Goal: Transaction & Acquisition: Purchase product/service

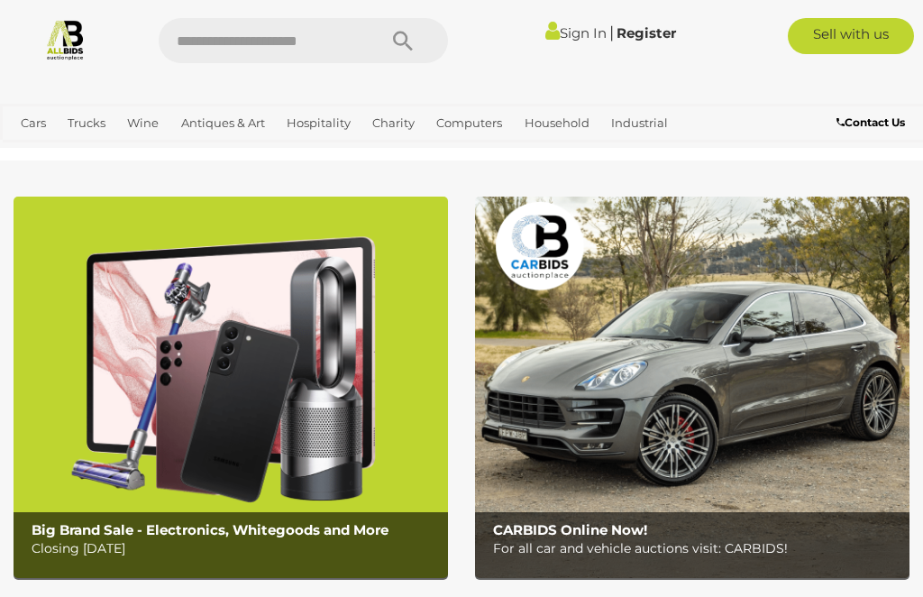
click at [0, 0] on link "Bedroom, Bathroom & Laundry" at bounding box center [0, 0] width 0 height 0
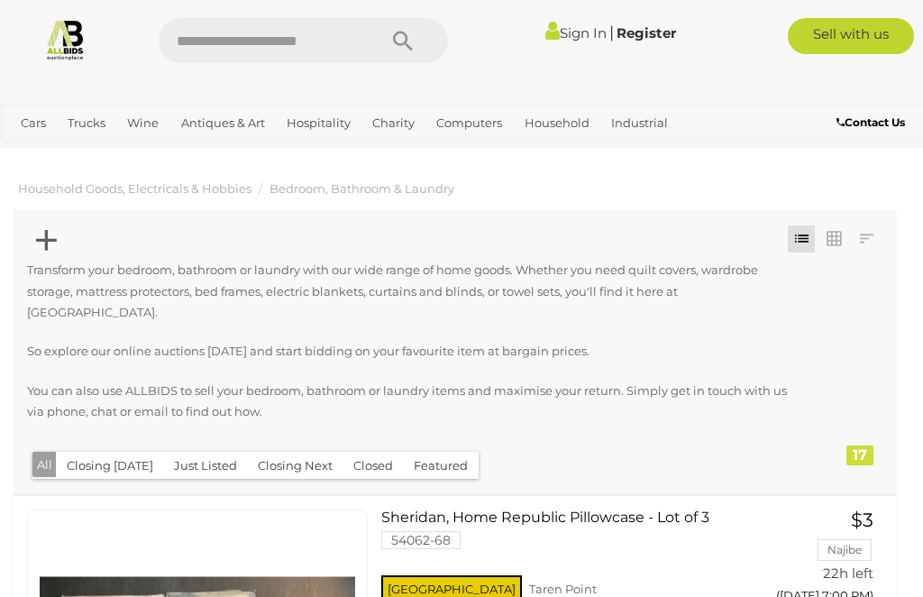
click at [321, 40] on input "text" at bounding box center [259, 40] width 200 height 45
type input "*"
click at [126, 452] on button "Closing [DATE]" at bounding box center [110, 466] width 108 height 28
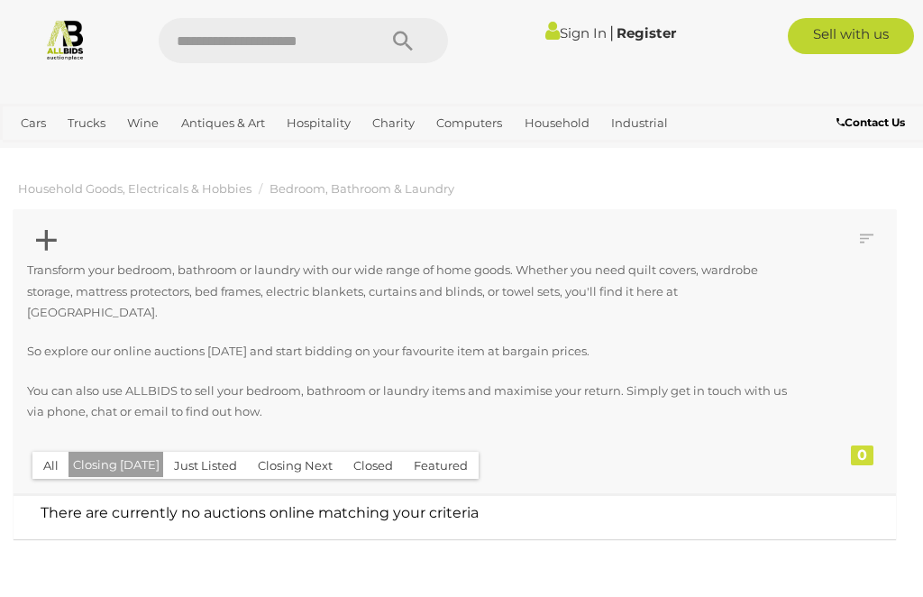
click at [296, 452] on button "Closing Next" at bounding box center [295, 466] width 96 height 28
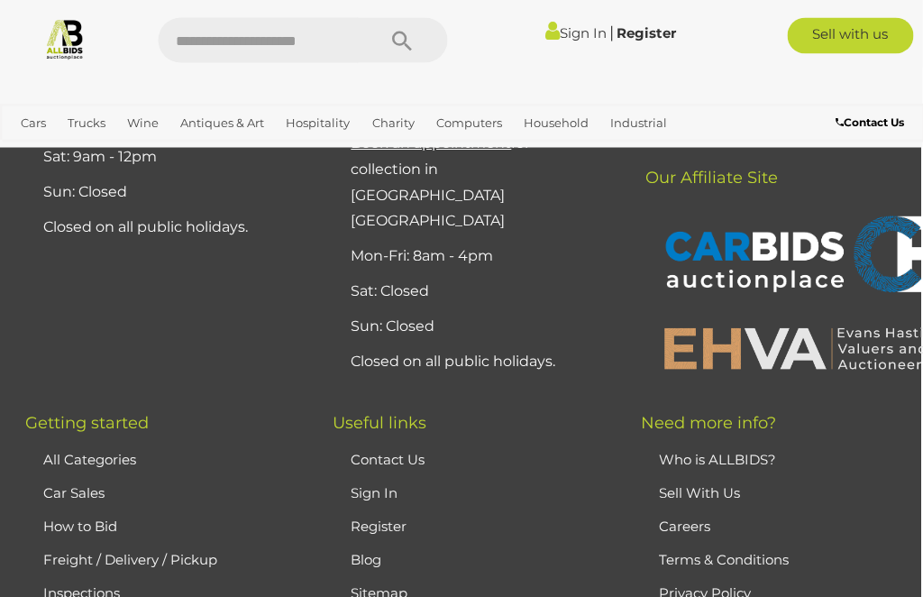
scroll to position [6172, 2]
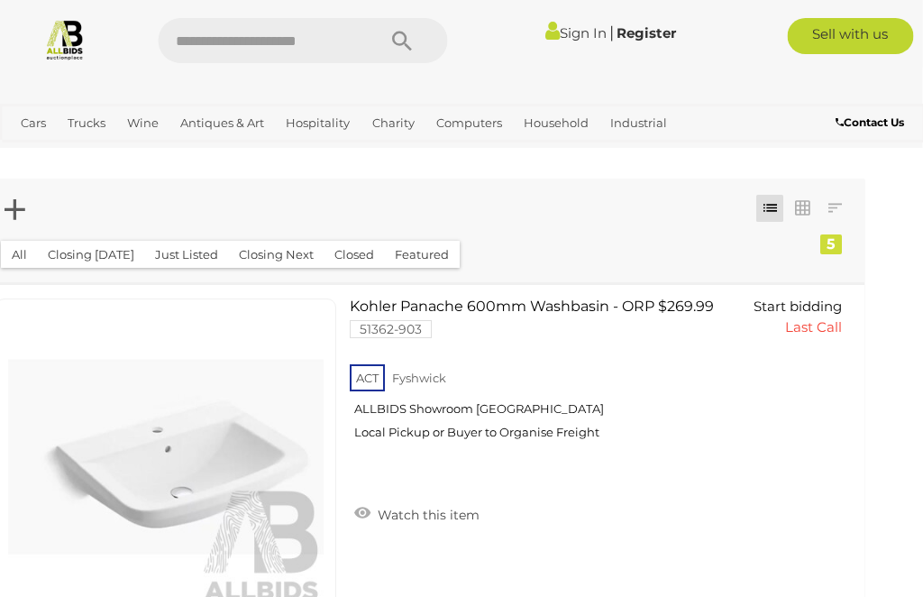
scroll to position [0, 32]
click at [0, 0] on link "Building Materials" at bounding box center [0, 0] width 0 height 0
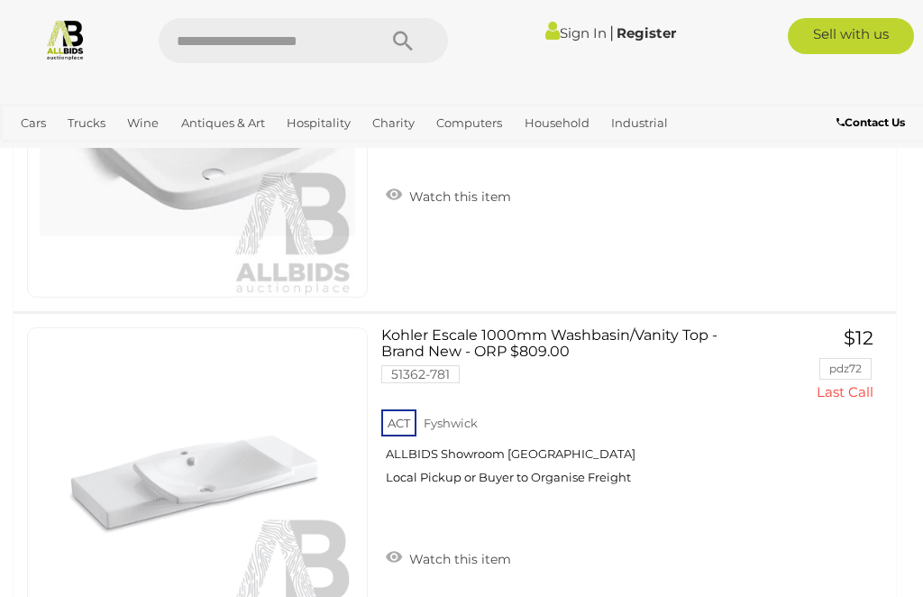
scroll to position [506, 0]
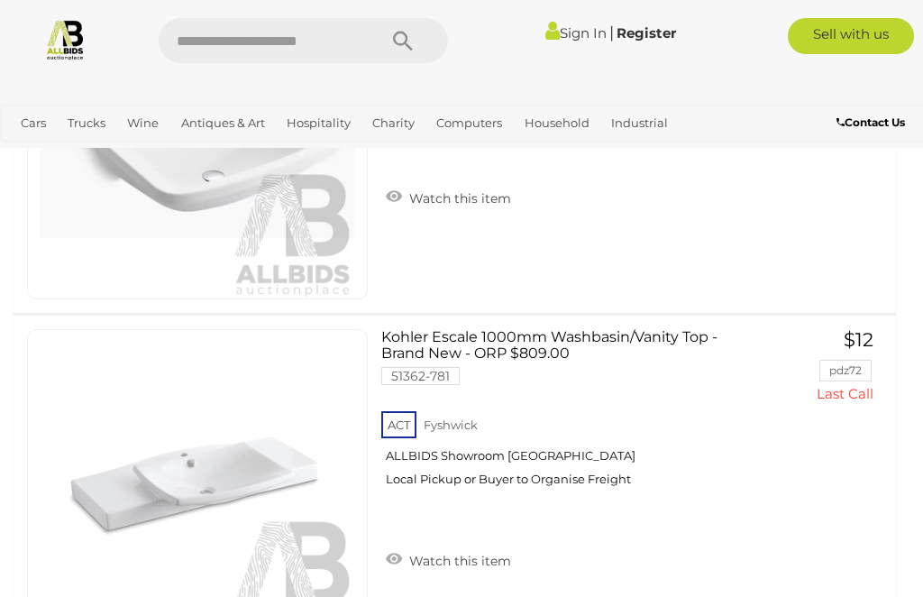
click at [0, 0] on link "White Goods" at bounding box center [0, 0] width 0 height 0
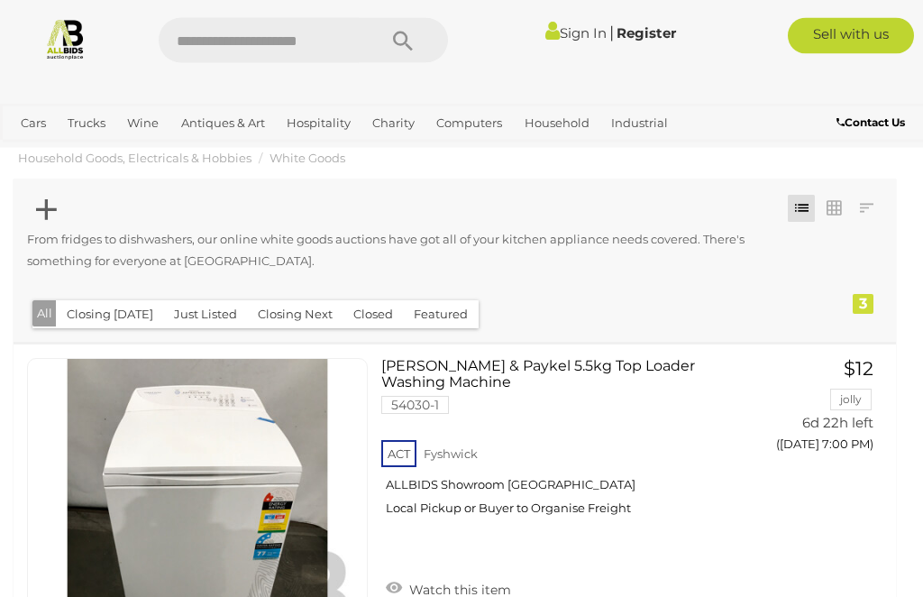
scroll to position [32, 0]
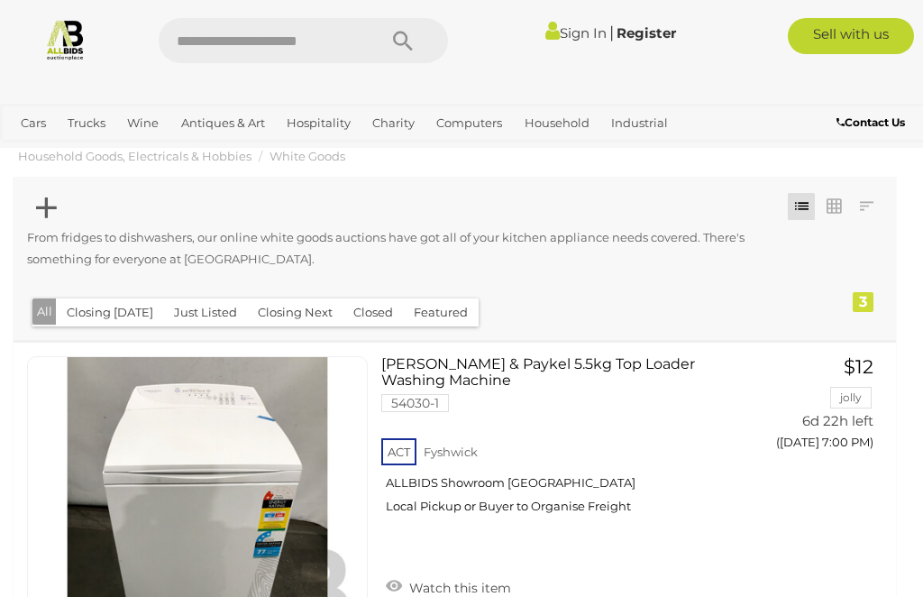
click at [0, 0] on link "Household Furniture" at bounding box center [0, 0] width 0 height 0
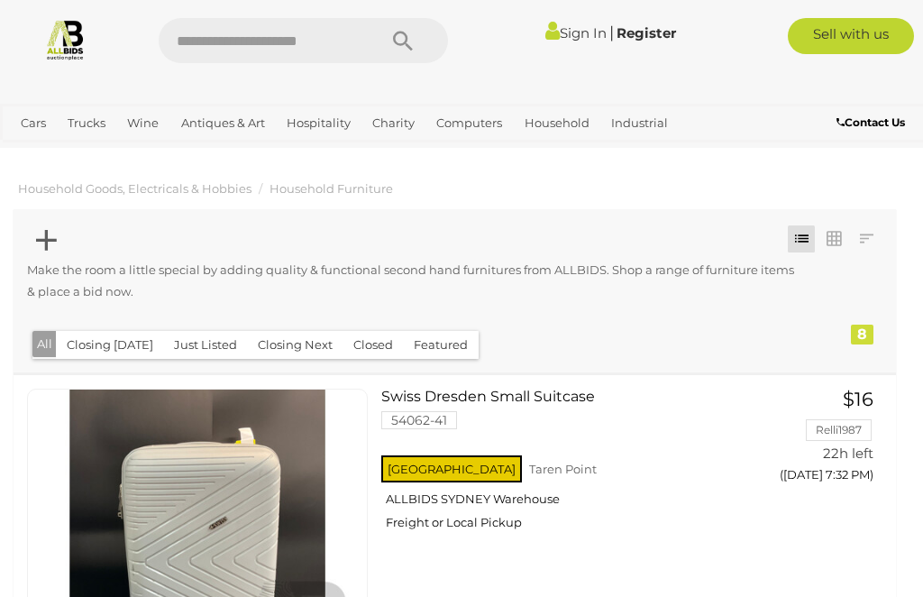
click at [0, 0] on span "Auctions" at bounding box center [0, 0] width 0 height 0
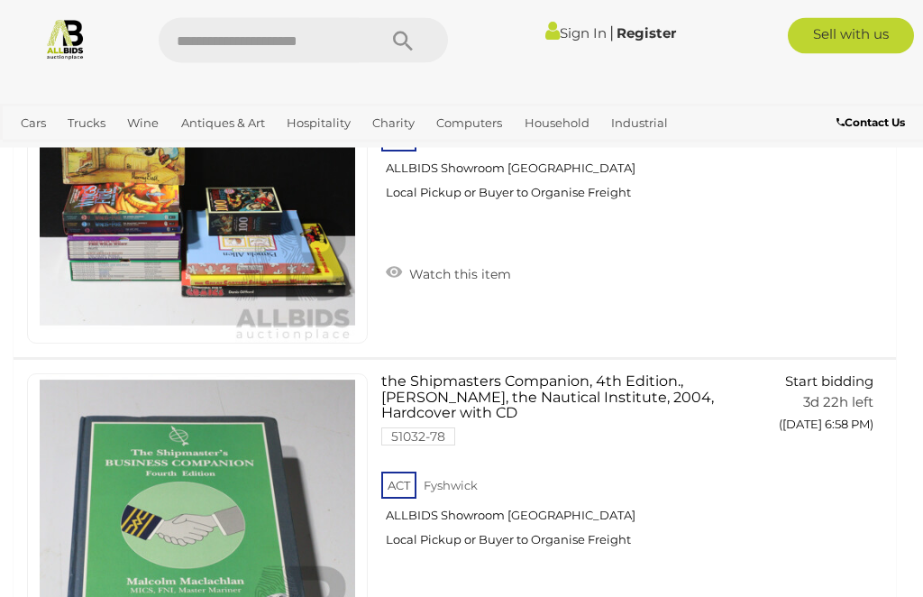
scroll to position [2240, 0]
click at [246, 126] on link "Antiques & Art" at bounding box center [223, 123] width 98 height 30
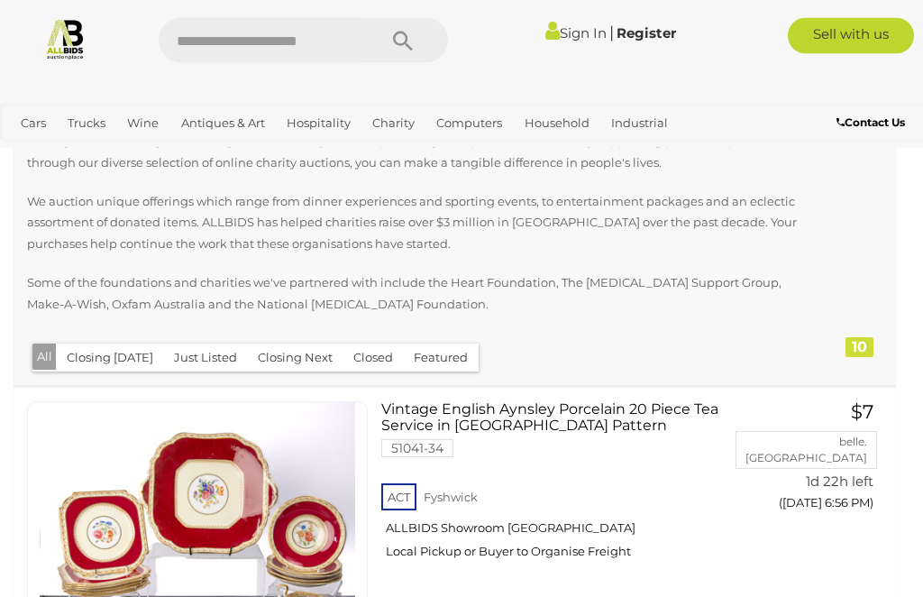
scroll to position [131, 0]
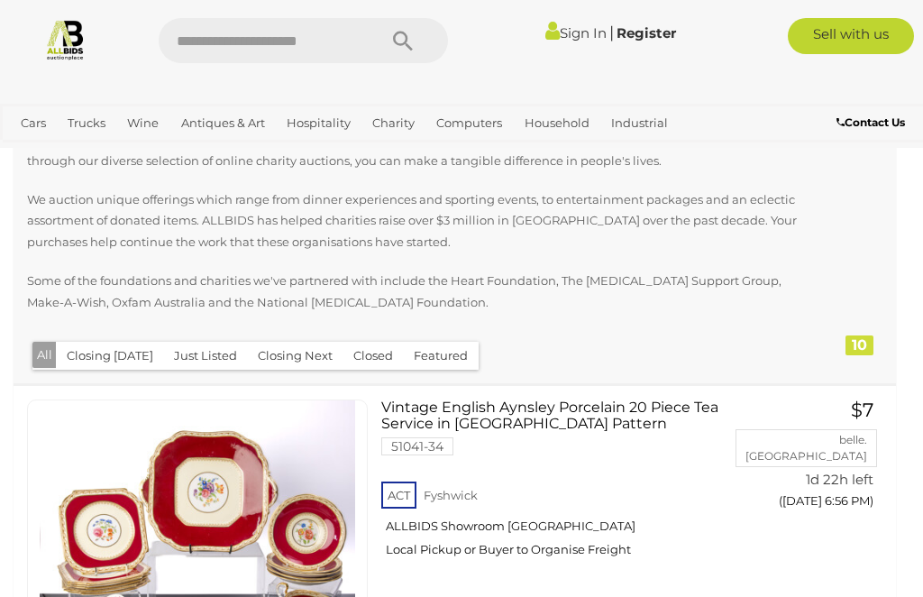
click at [255, 132] on link "Antiques & Art" at bounding box center [223, 123] width 98 height 30
click at [0, 0] on link "Militaria" at bounding box center [0, 0] width 0 height 0
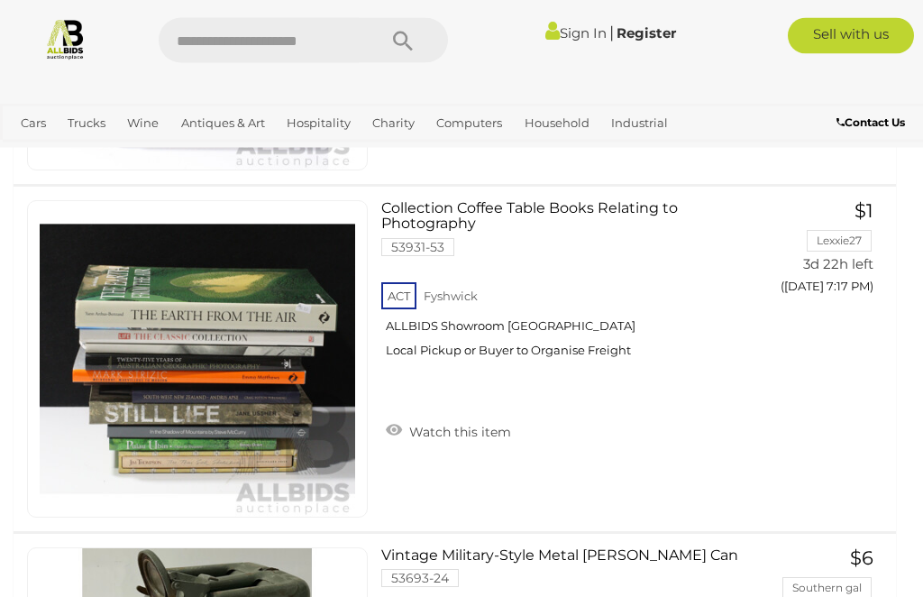
scroll to position [943, 0]
click at [0, 0] on span "Auctions" at bounding box center [0, 0] width 0 height 0
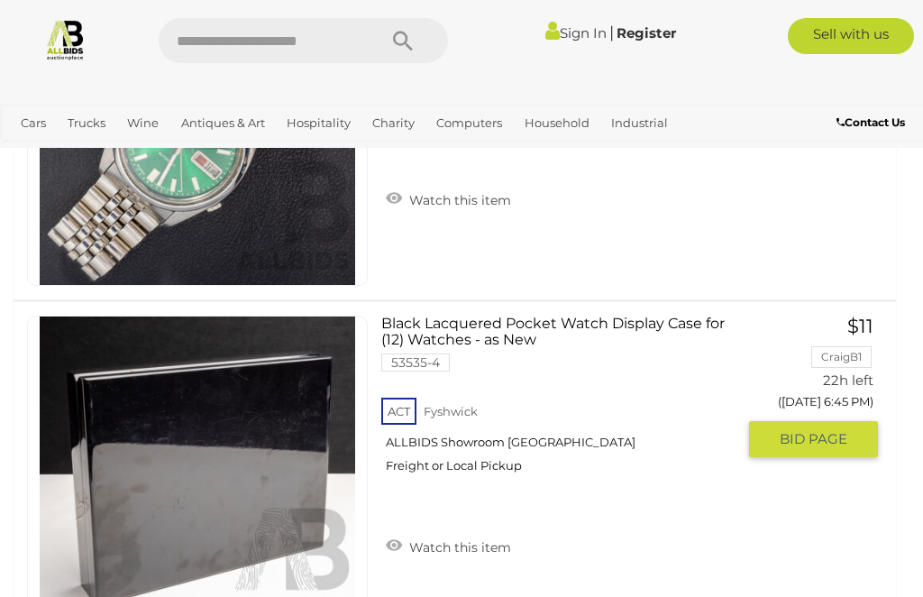
scroll to position [5516, 0]
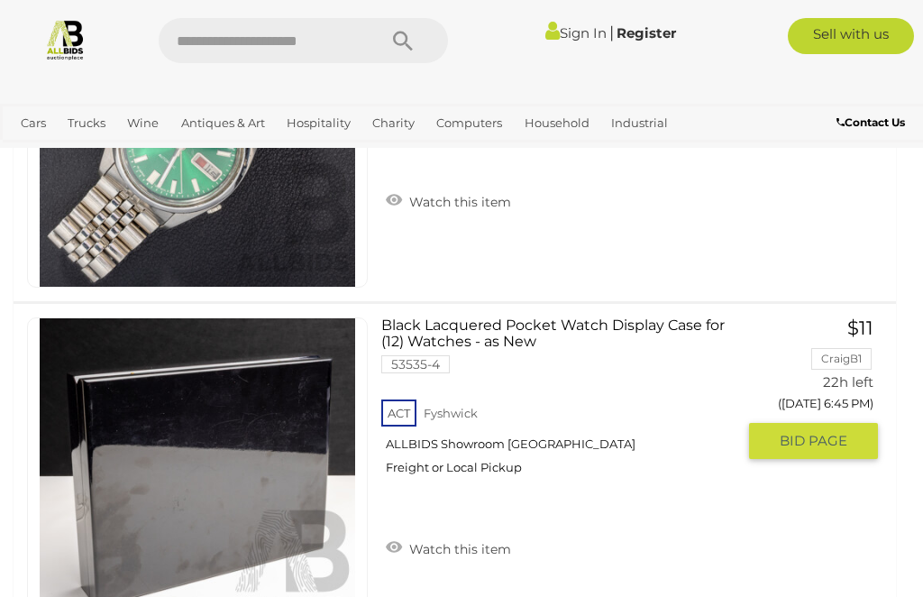
click at [461, 317] on link "Black Lacquered Pocket Watch Display Case for (12) Watches - as New 53535-4 ACT…" at bounding box center [565, 402] width 341 height 171
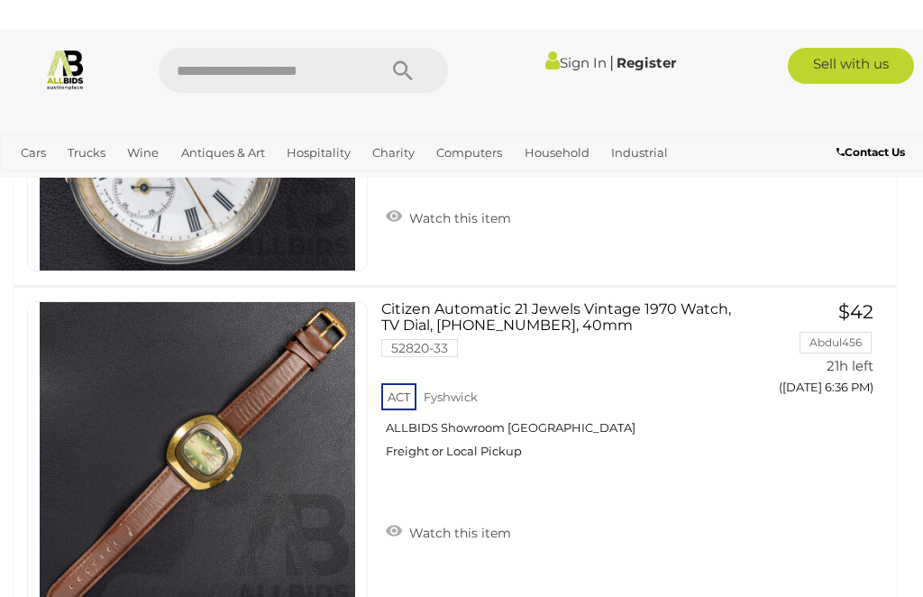
scroll to position [2406, 0]
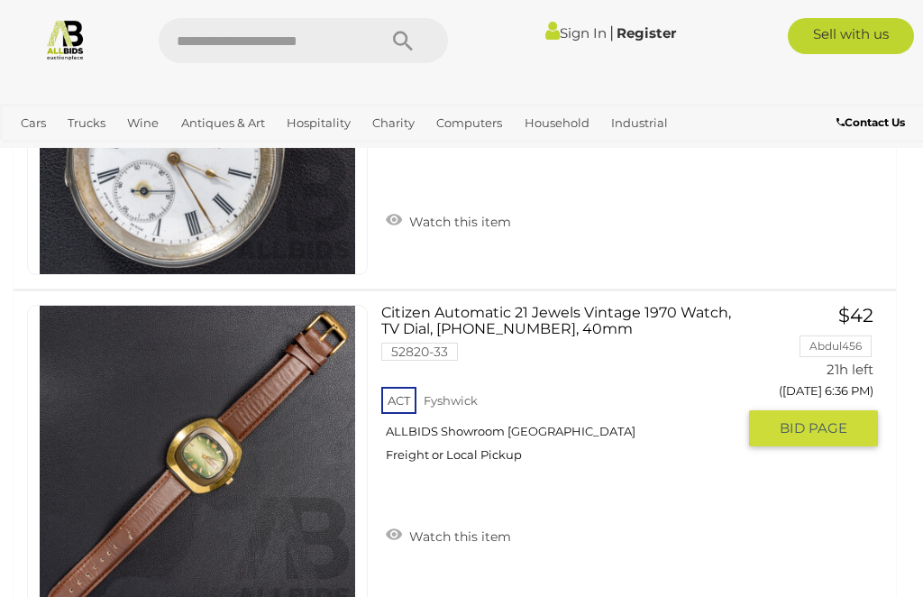
click at [835, 419] on span "BID PAGE" at bounding box center [814, 428] width 68 height 18
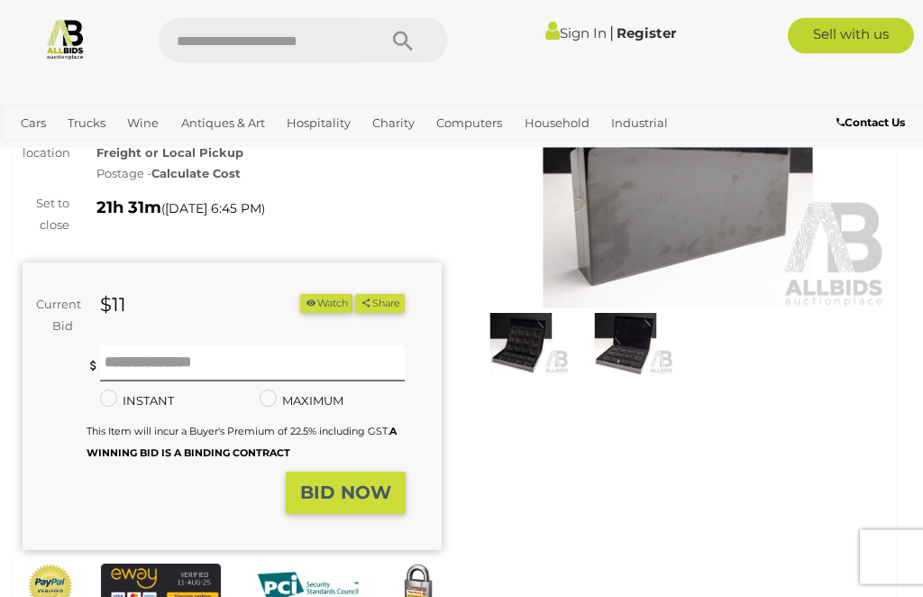
scroll to position [188, 0]
click at [527, 342] on img at bounding box center [521, 343] width 96 height 61
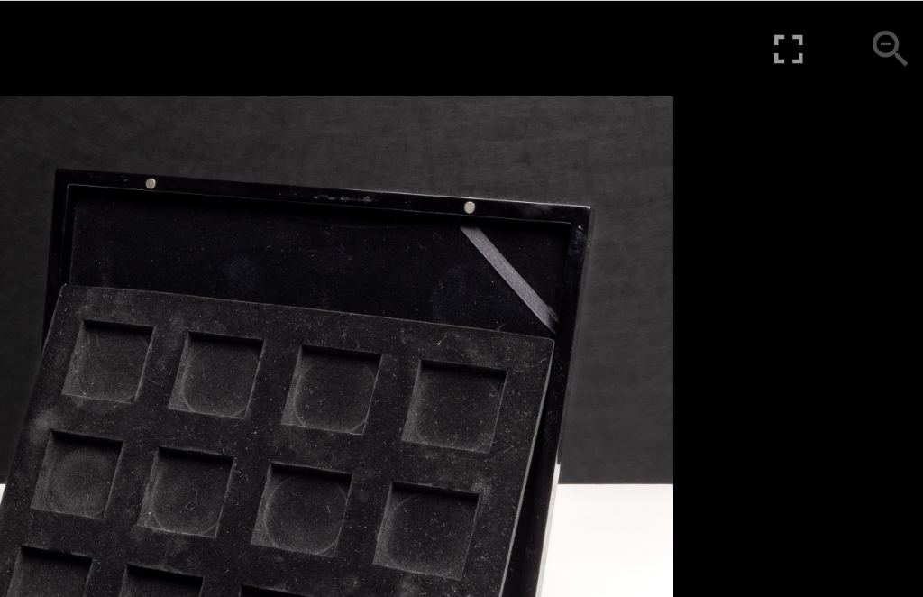
scroll to position [169, 0]
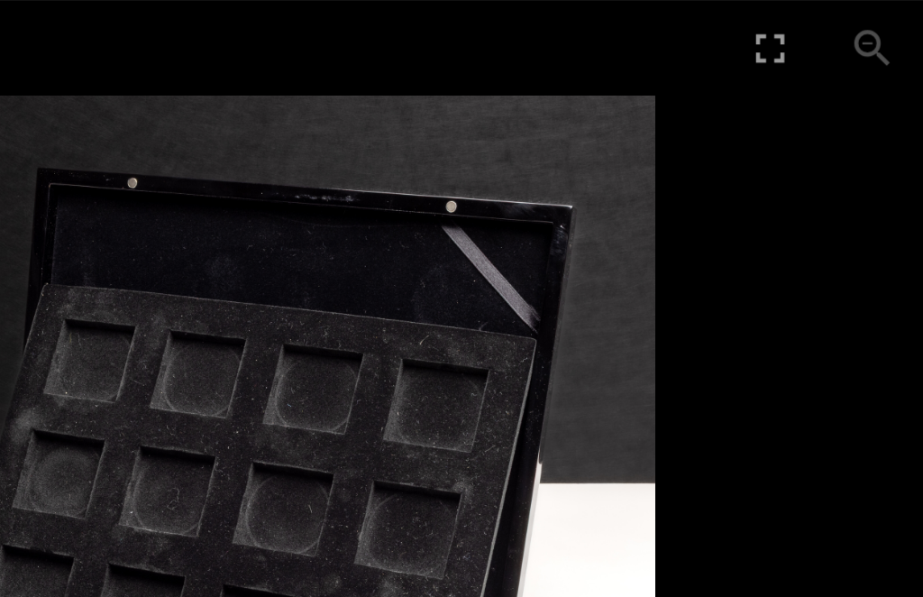
click at [395, 15] on div "2 / 3" at bounding box center [461, 21] width 923 height 42
click at [698, 23] on button "Toggle fullscreen" at bounding box center [720, 21] width 45 height 42
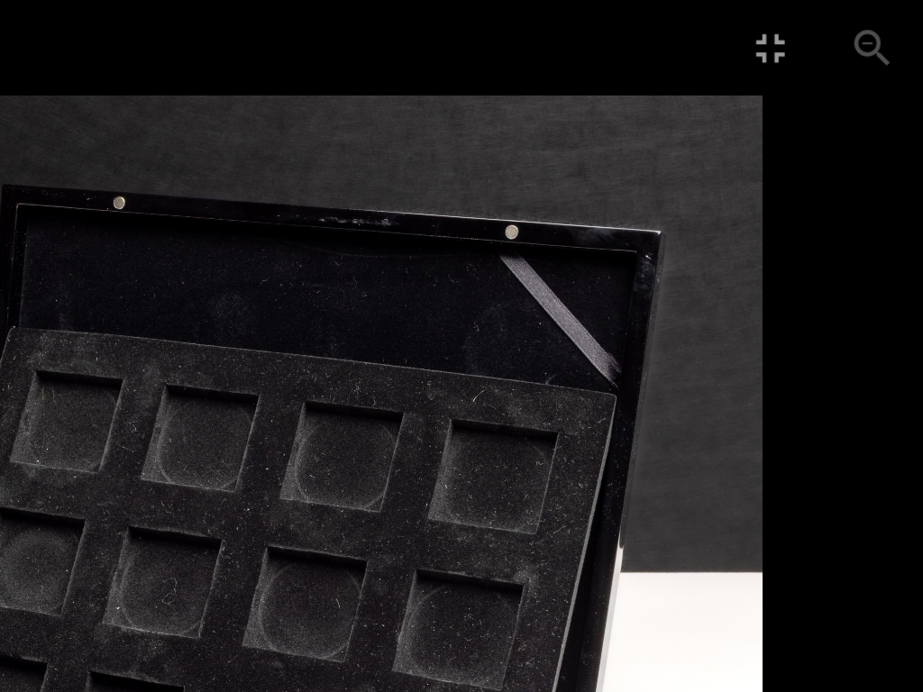
scroll to position [0, 0]
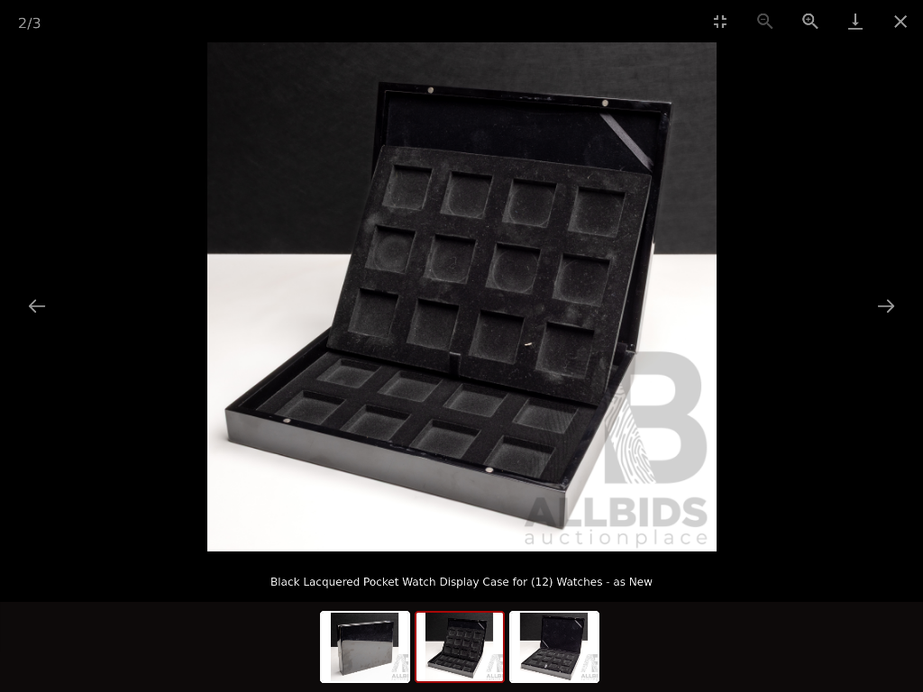
click at [887, 313] on button "Next slide" at bounding box center [886, 305] width 38 height 35
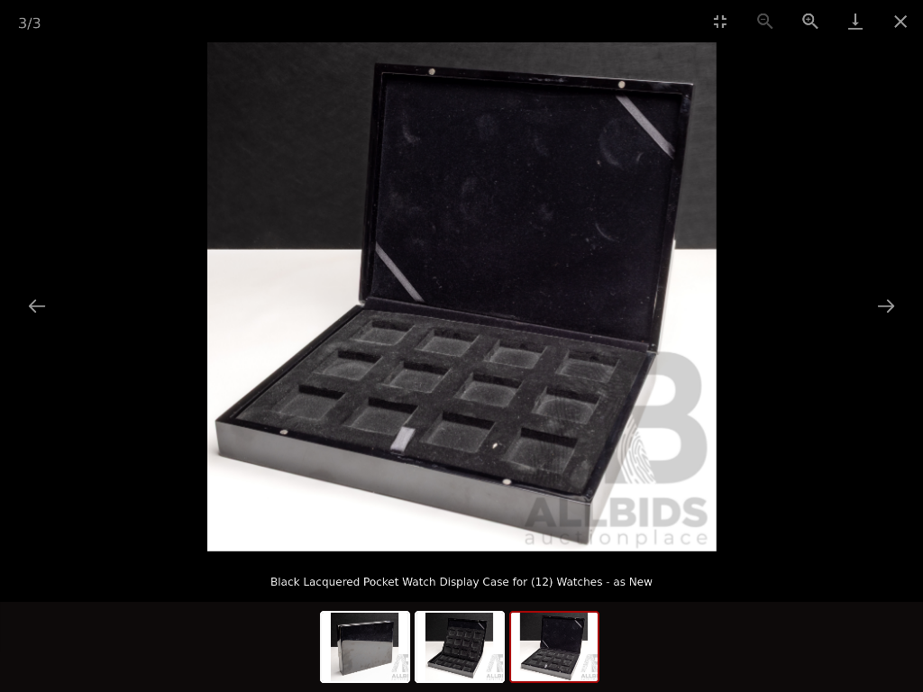
click at [908, 22] on button "Close gallery" at bounding box center [900, 21] width 45 height 42
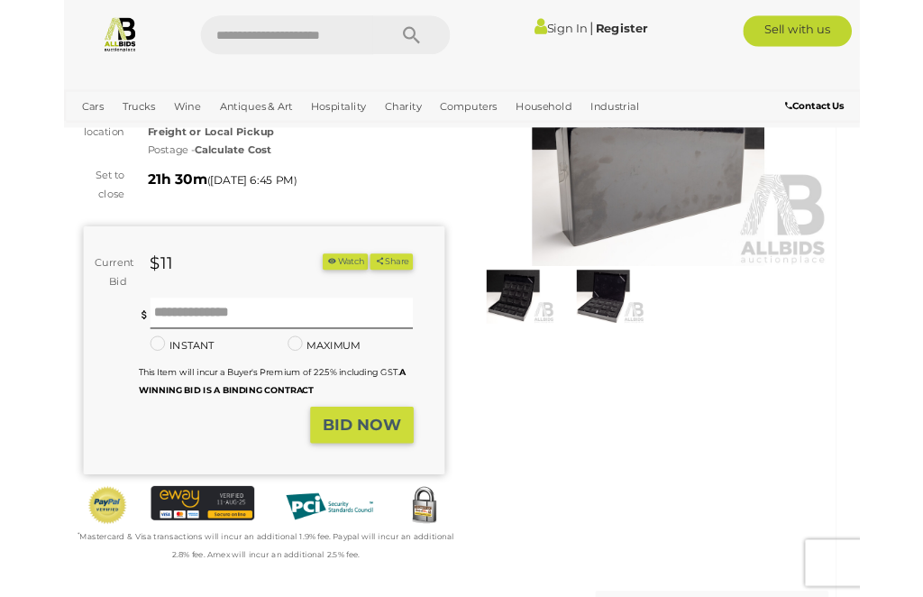
scroll to position [169, 0]
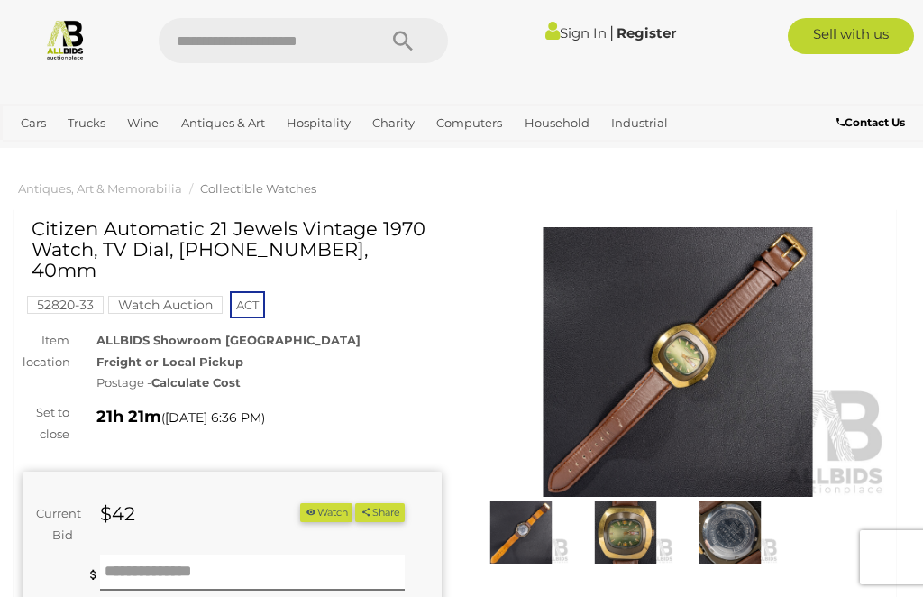
click at [643, 525] on img at bounding box center [626, 531] width 96 height 61
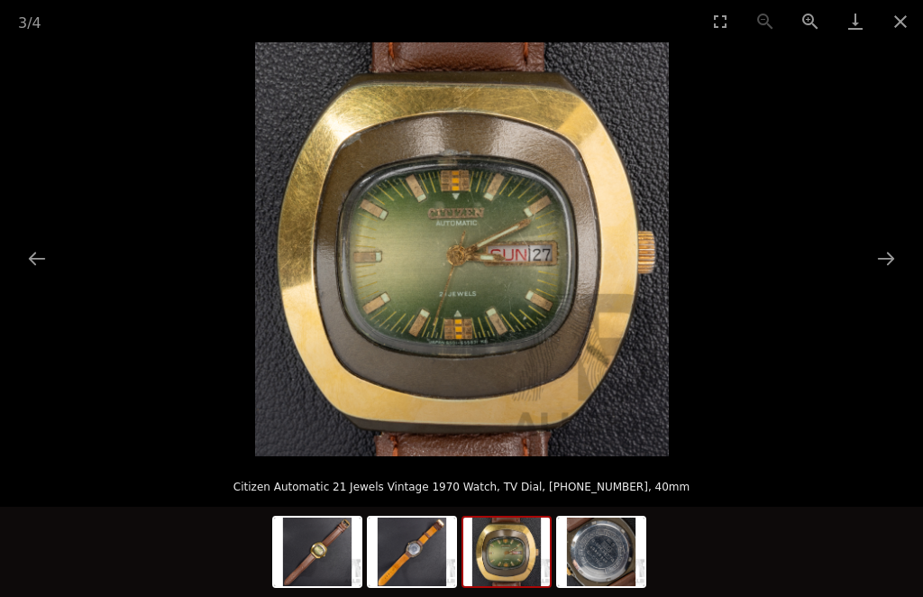
click at [897, 30] on button "Close gallery" at bounding box center [900, 21] width 45 height 42
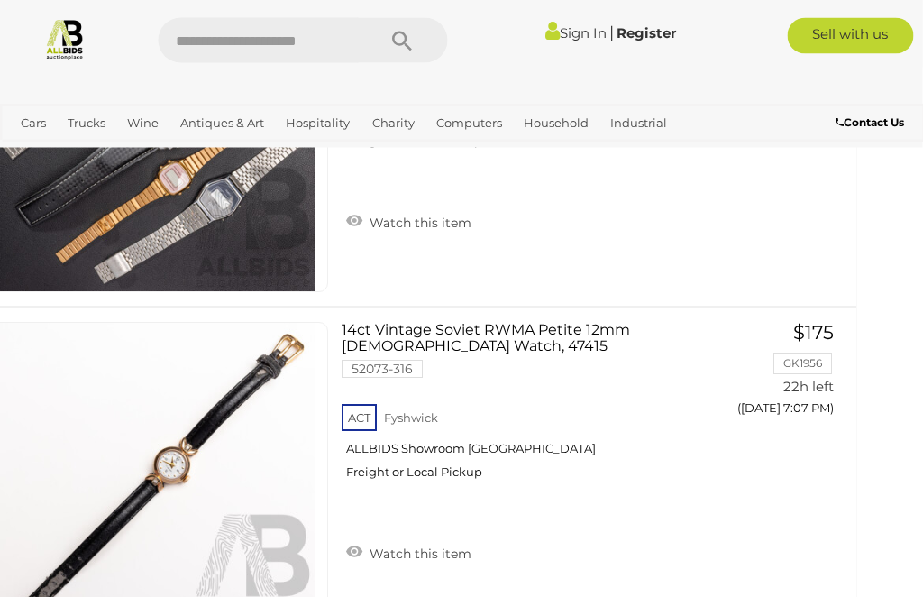
scroll to position [12451, 40]
click at [538, 493] on div "ACT [GEOGRAPHIC_DATA] ALLBIDS Showroom Fyshwick Freight or Local Pickup" at bounding box center [519, 446] width 354 height 93
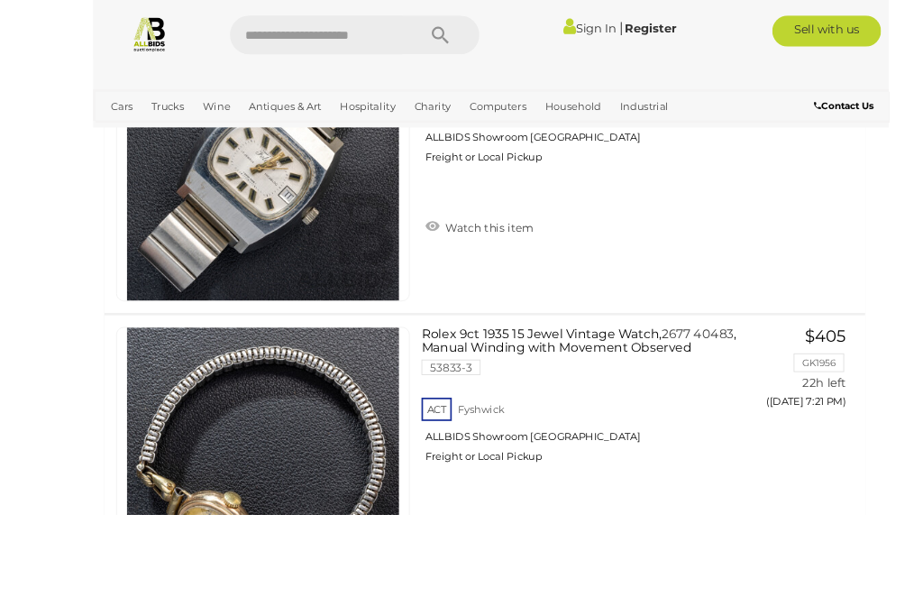
scroll to position [17039, 0]
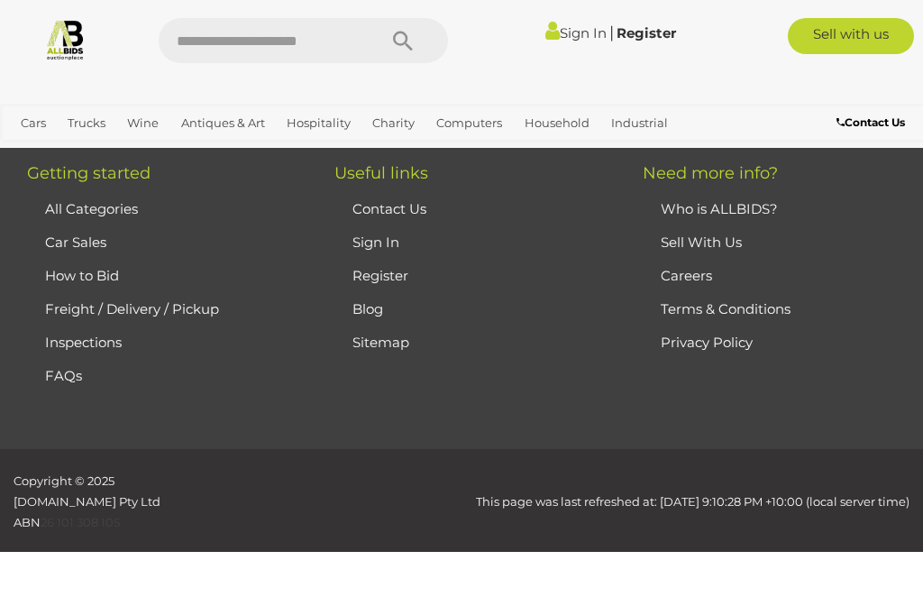
scroll to position [407, 0]
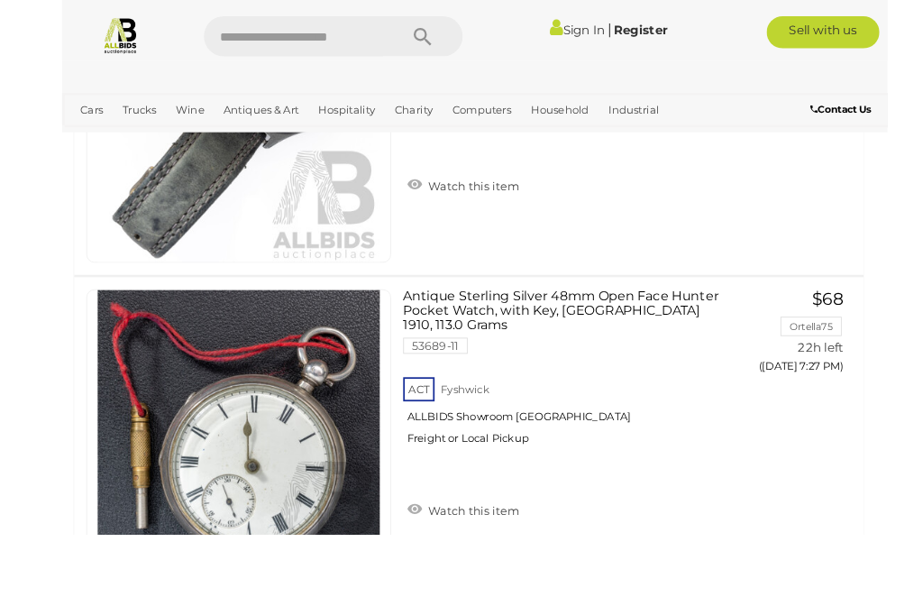
scroll to position [2123, 0]
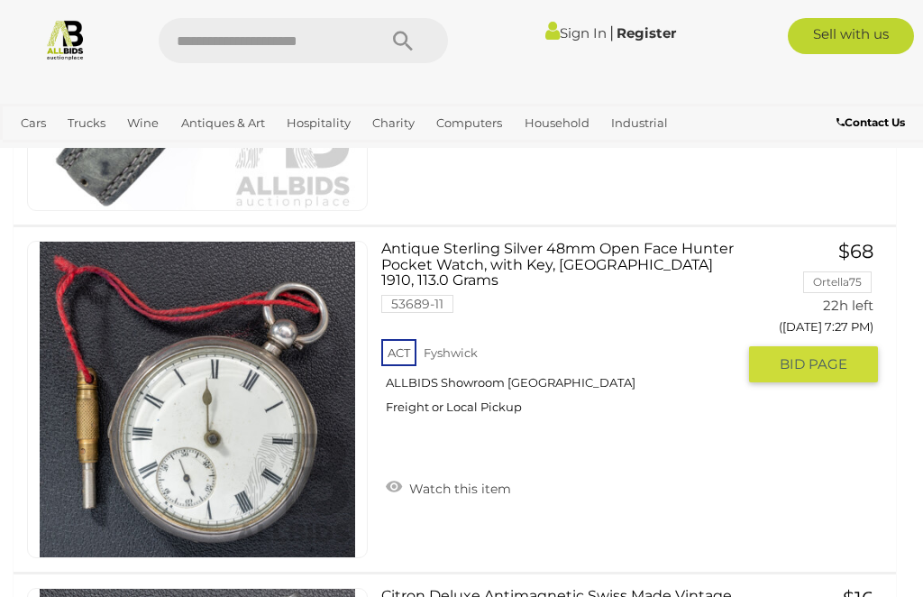
click at [797, 355] on span "BID PAGE" at bounding box center [814, 364] width 68 height 18
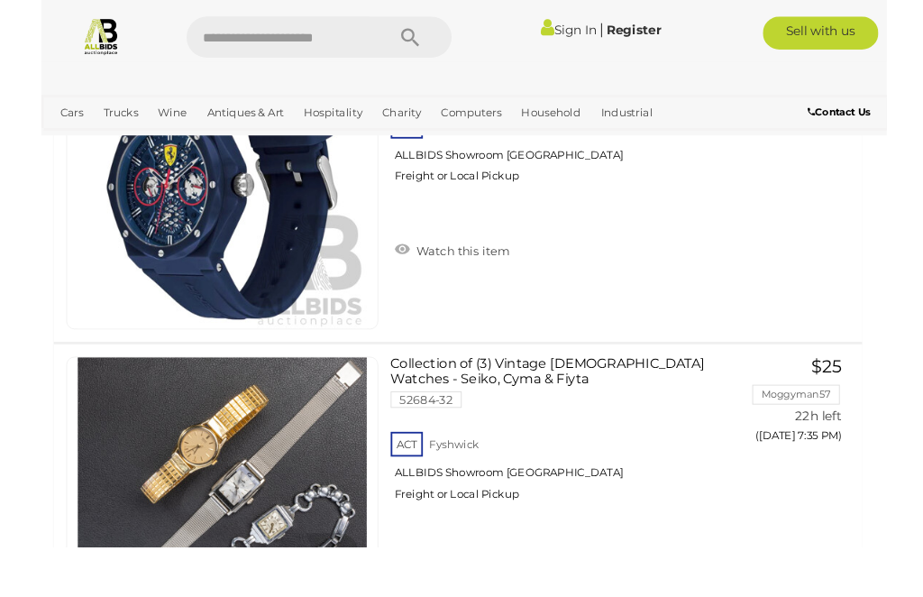
scroll to position [4821, 4]
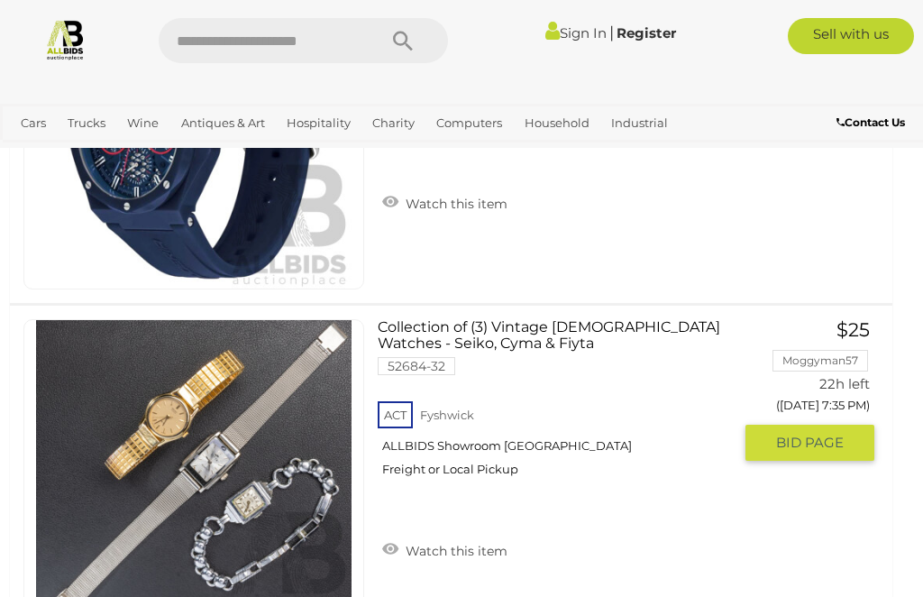
click at [821, 424] on button "GO TO BID PAGE" at bounding box center [809, 442] width 129 height 36
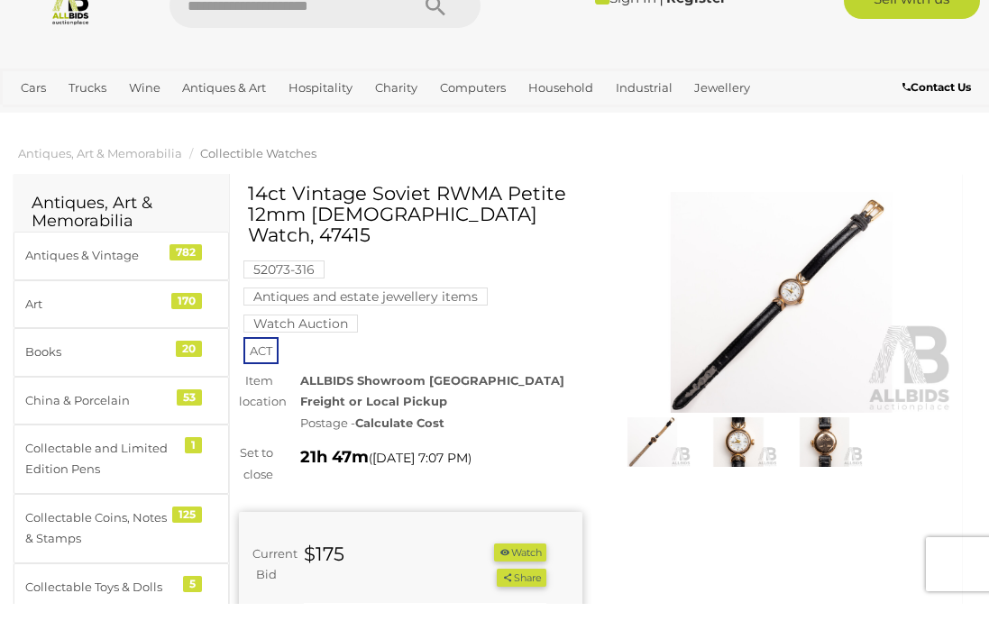
scroll to position [36, 0]
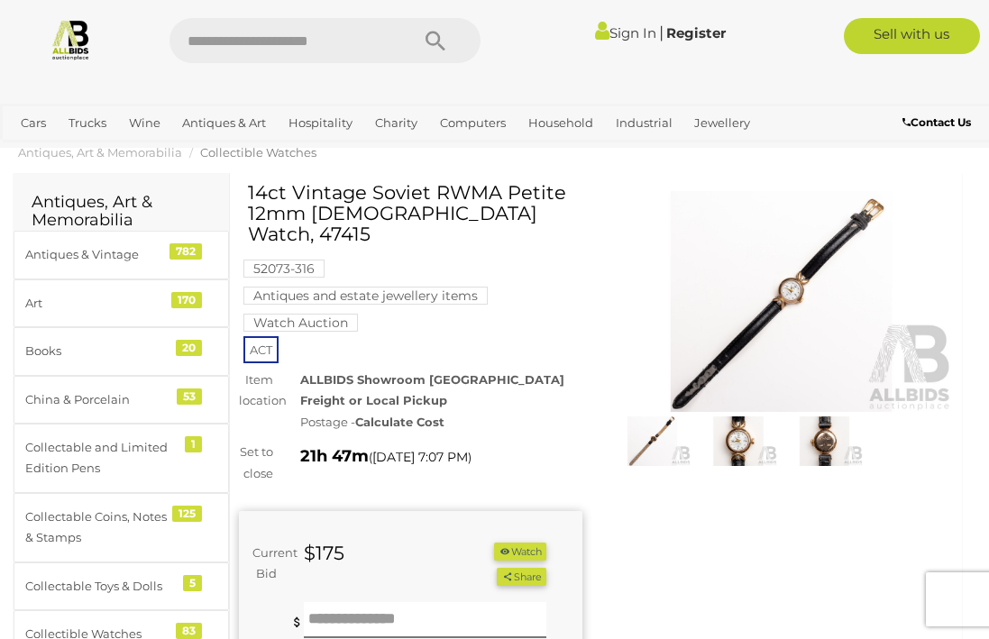
click at [743, 445] on img at bounding box center [737, 441] width 77 height 50
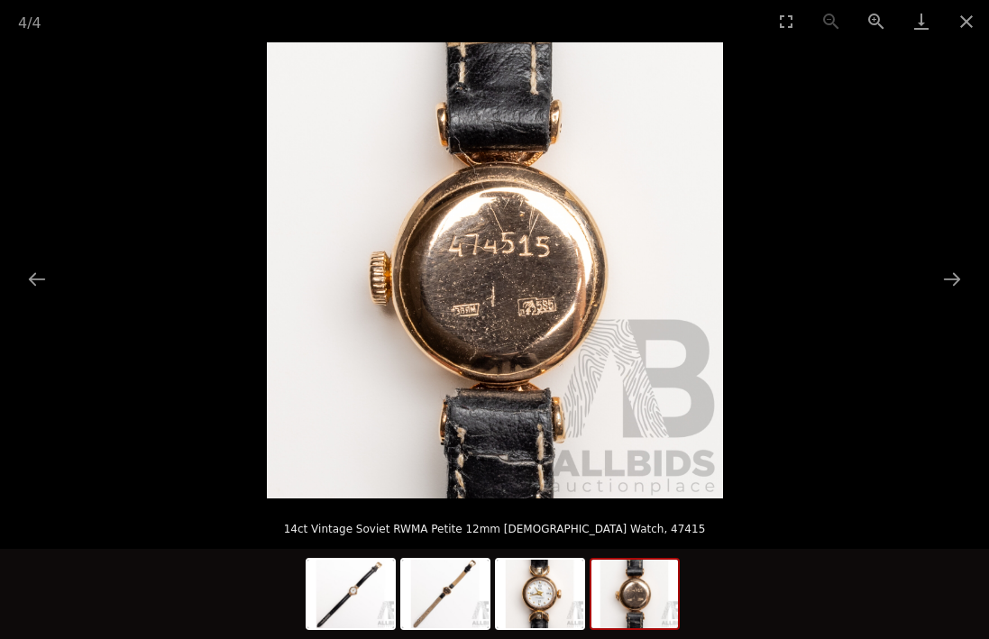
click at [652, 598] on img at bounding box center [634, 594] width 87 height 68
click at [962, 33] on button "Close gallery" at bounding box center [966, 21] width 45 height 42
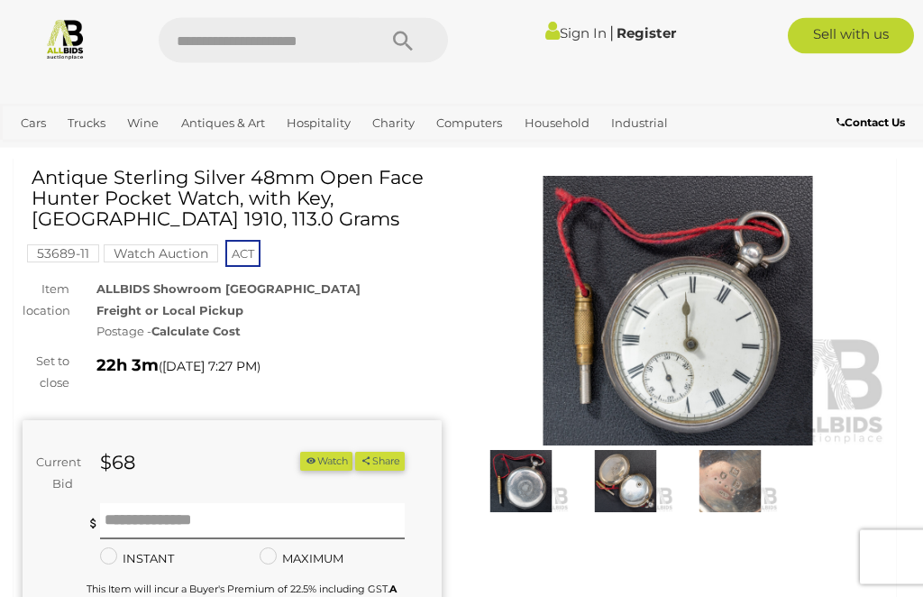
scroll to position [51, 0]
click at [625, 497] on img at bounding box center [626, 480] width 96 height 61
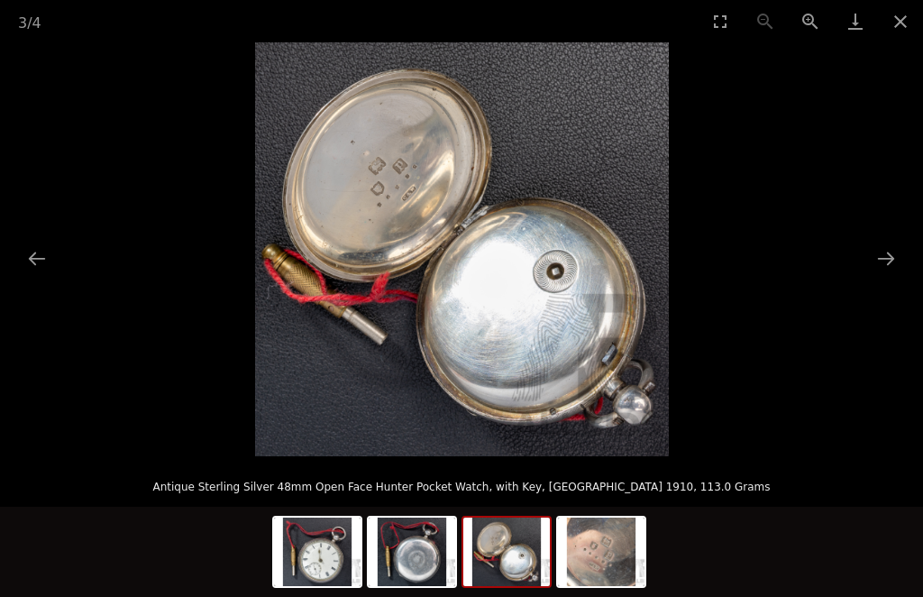
click at [620, 586] on img at bounding box center [601, 551] width 87 height 68
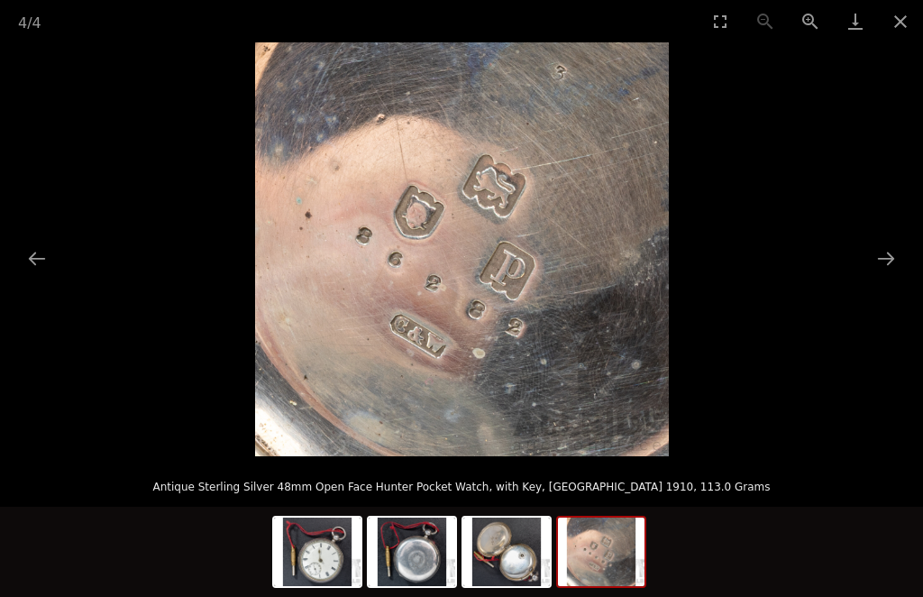
click at [906, 25] on button "Close gallery" at bounding box center [900, 21] width 45 height 42
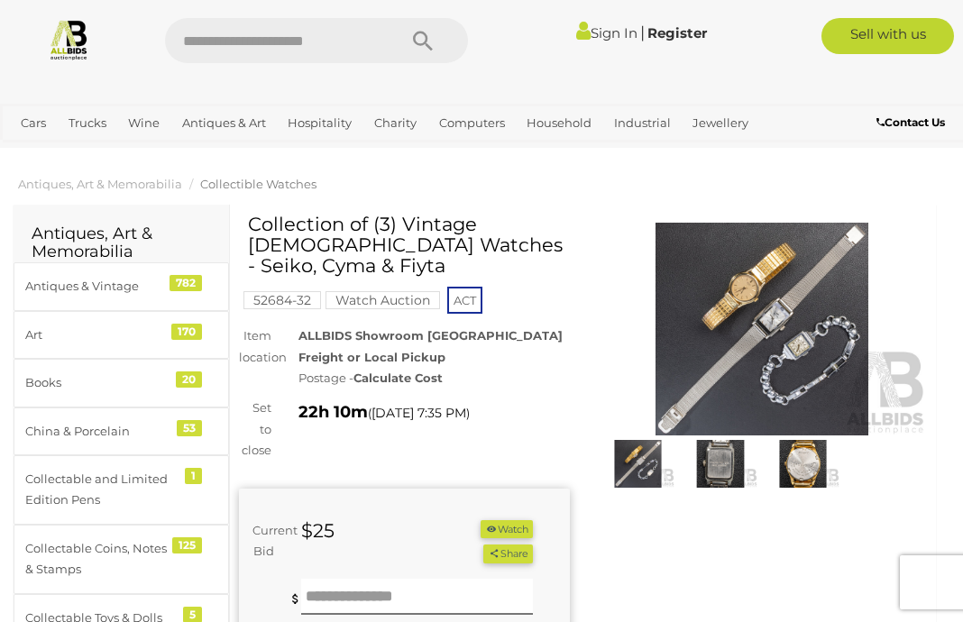
scroll to position [5, 0]
click at [652, 464] on img at bounding box center [638, 464] width 74 height 48
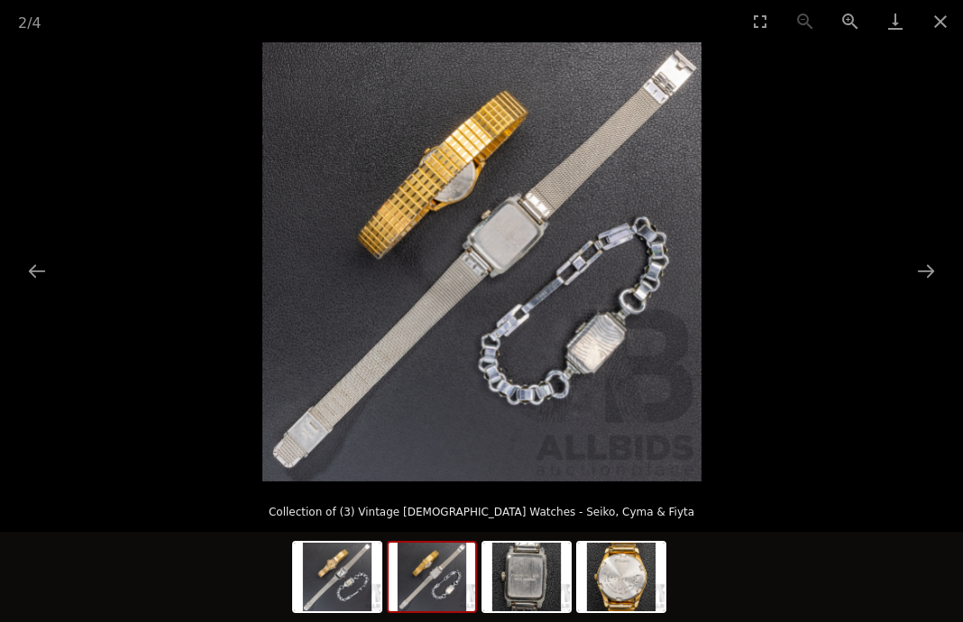
click at [53, 275] on button "Previous slide" at bounding box center [37, 270] width 38 height 35
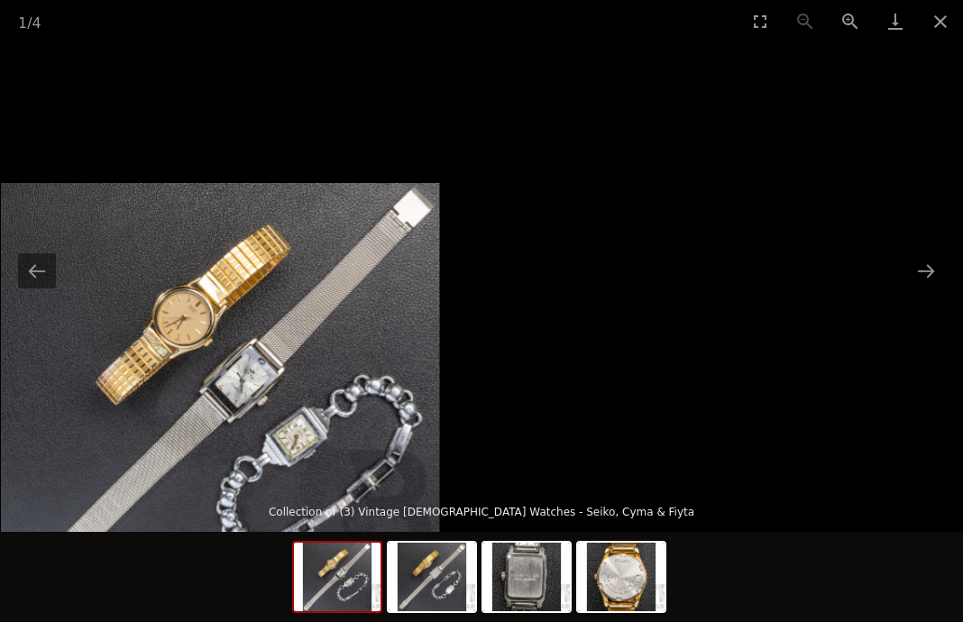
click at [543, 588] on img at bounding box center [526, 577] width 87 height 68
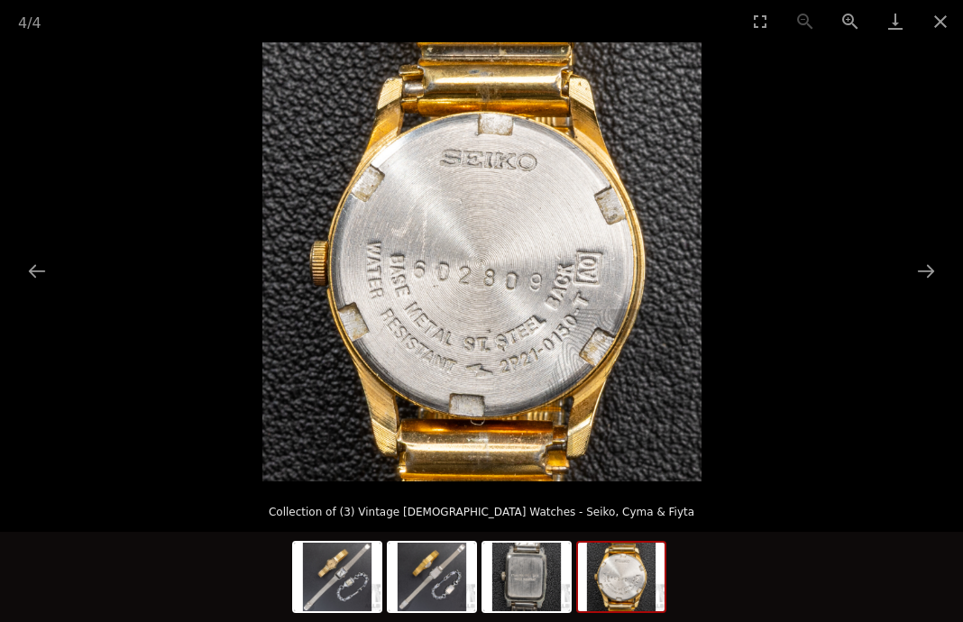
click at [632, 578] on img at bounding box center [621, 577] width 87 height 68
click at [922, 34] on button "Close gallery" at bounding box center [939, 21] width 45 height 42
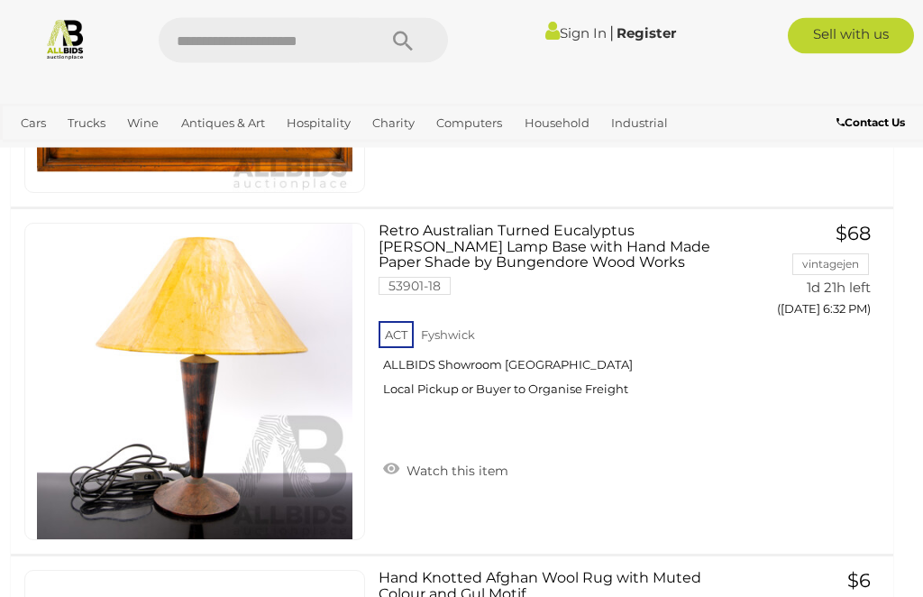
scroll to position [16714, 3]
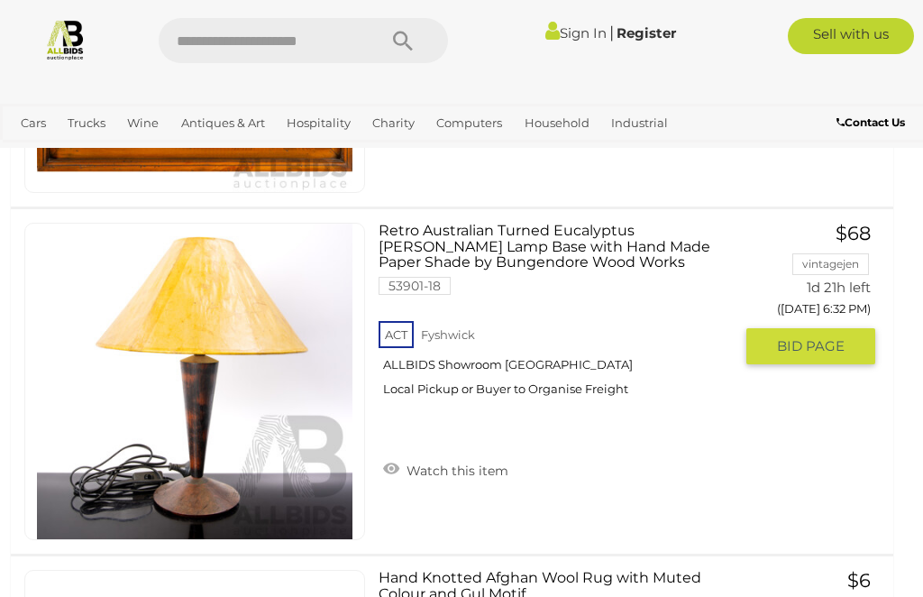
click at [854, 328] on button "GO TO BID PAGE" at bounding box center [810, 346] width 129 height 36
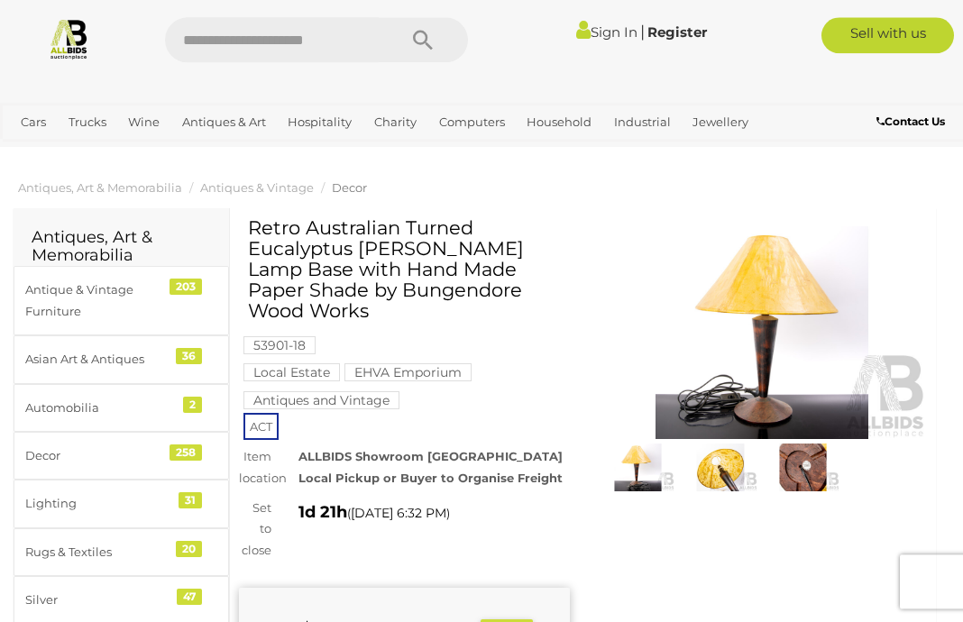
scroll to position [58, 0]
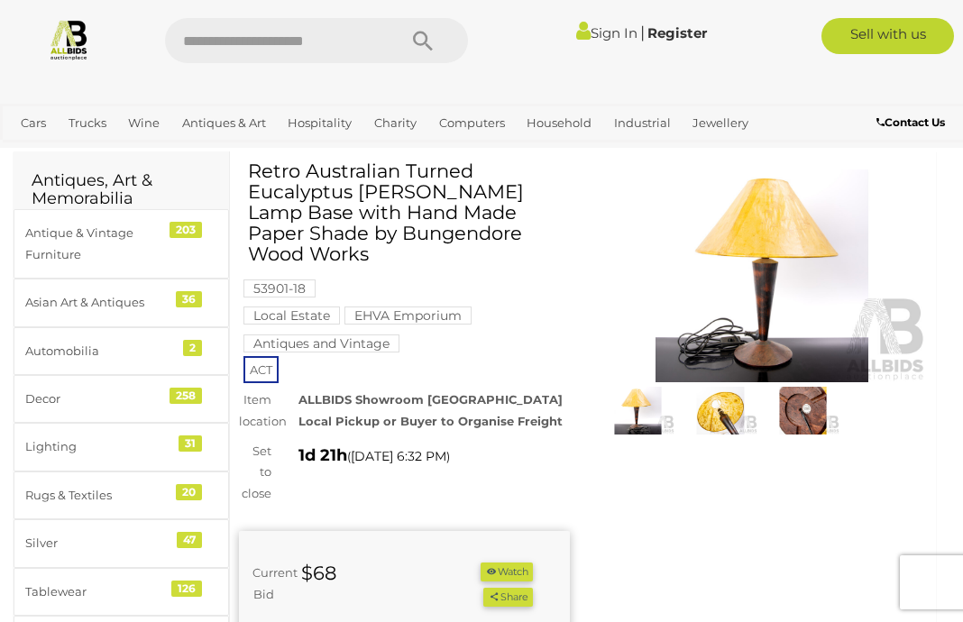
click at [762, 343] on img at bounding box center [762, 275] width 331 height 213
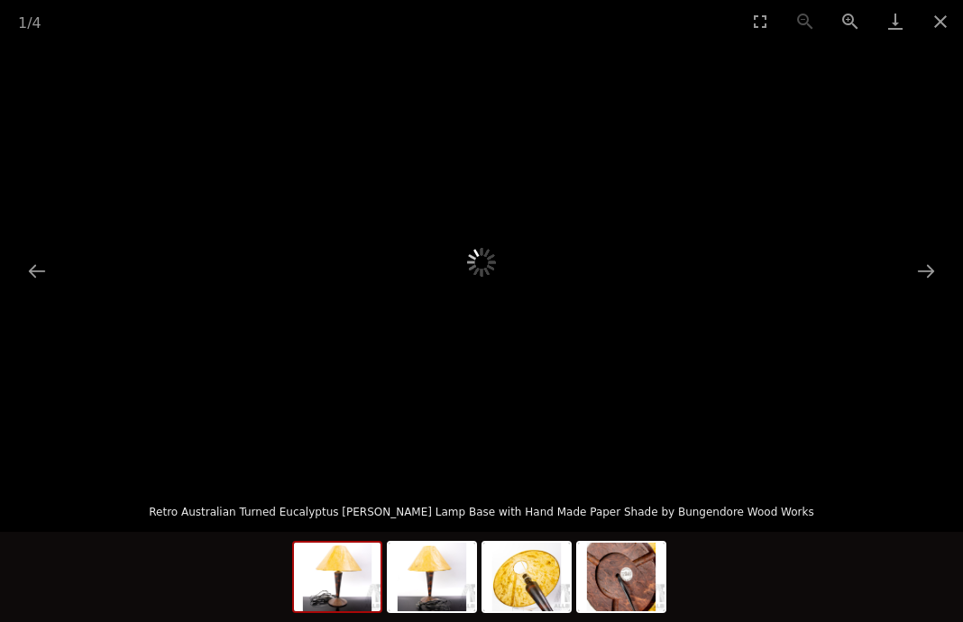
click at [657, 473] on div at bounding box center [481, 261] width 963 height 439
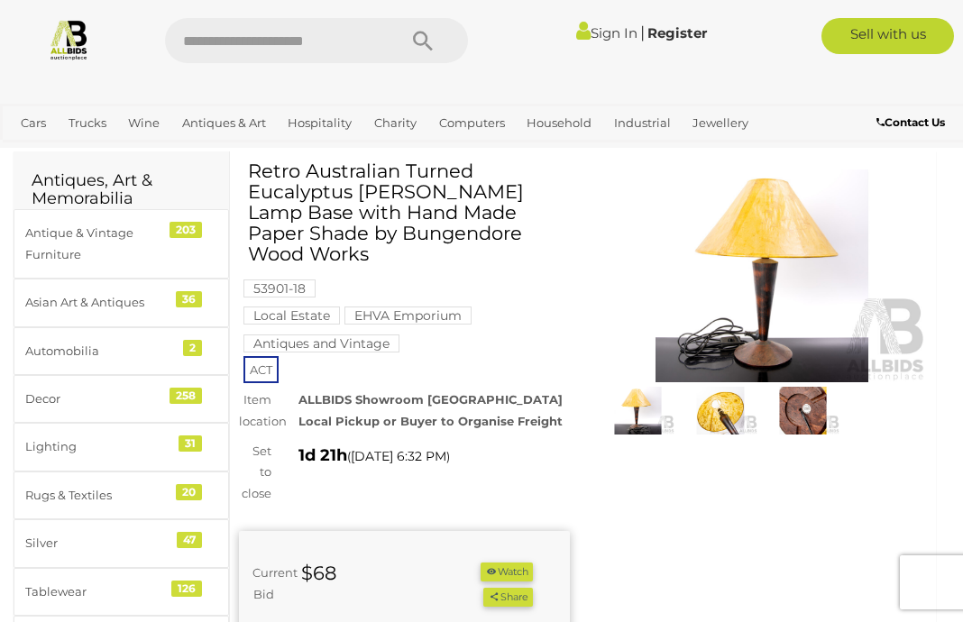
click at [749, 354] on img at bounding box center [762, 275] width 331 height 213
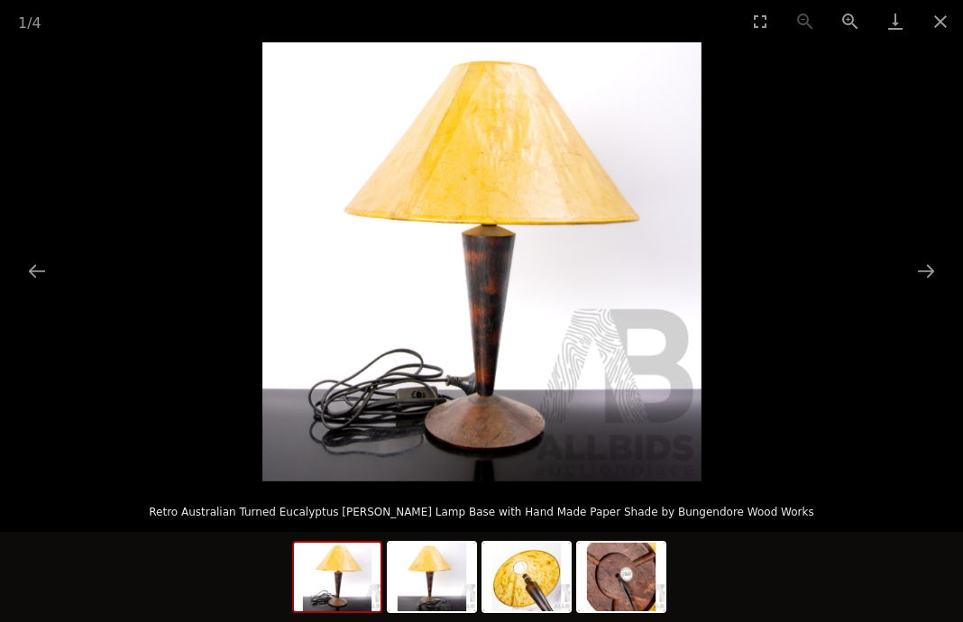
click at [922, 269] on button "Next slide" at bounding box center [926, 270] width 38 height 35
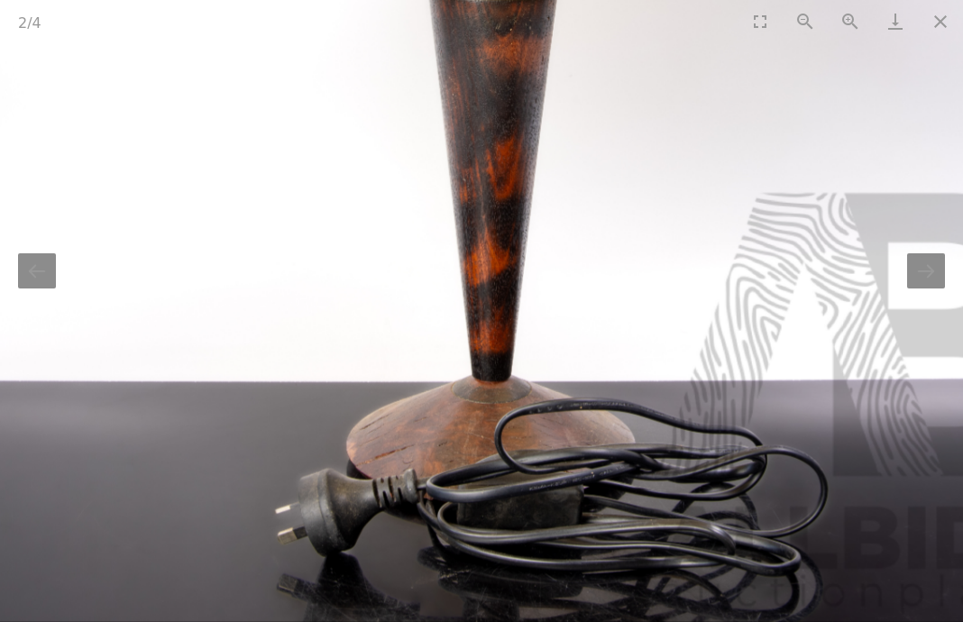
click at [922, 274] on button "Next slide" at bounding box center [926, 270] width 38 height 35
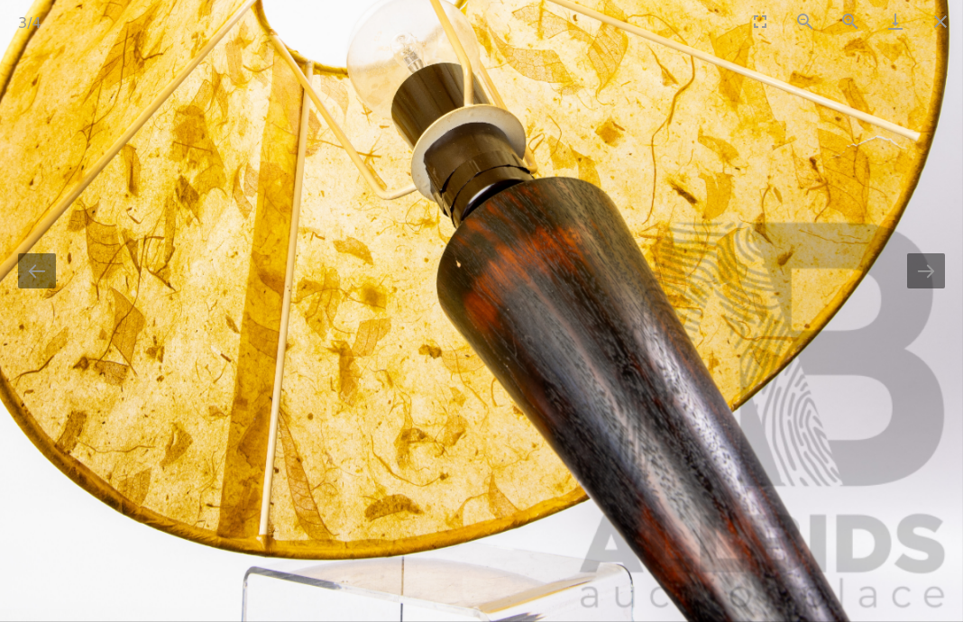
click at [921, 269] on button "Next slide" at bounding box center [926, 270] width 38 height 35
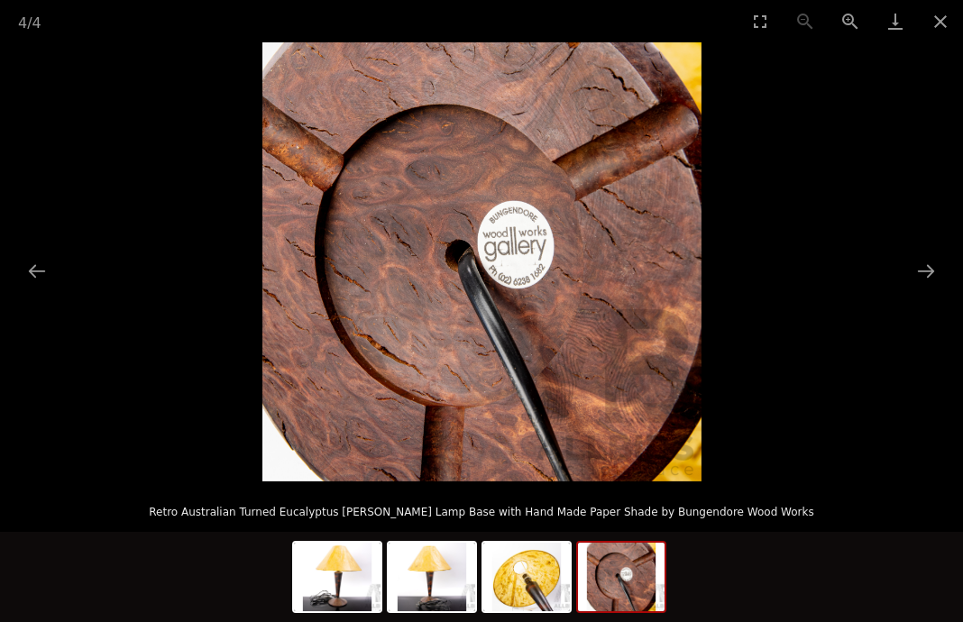
click at [922, 273] on button "Next slide" at bounding box center [926, 270] width 38 height 35
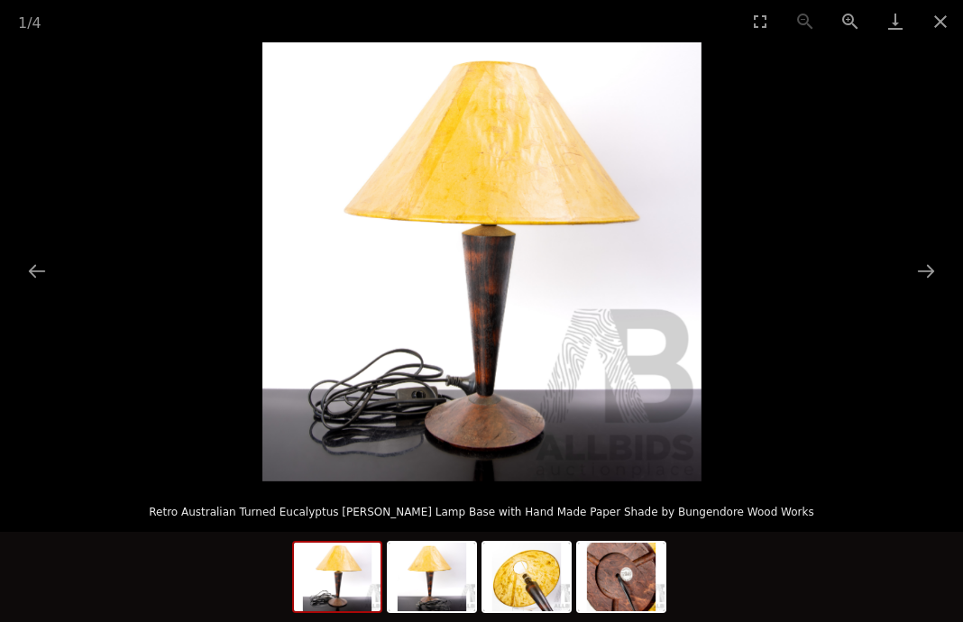
click at [922, 24] on button "Close gallery" at bounding box center [939, 21] width 45 height 42
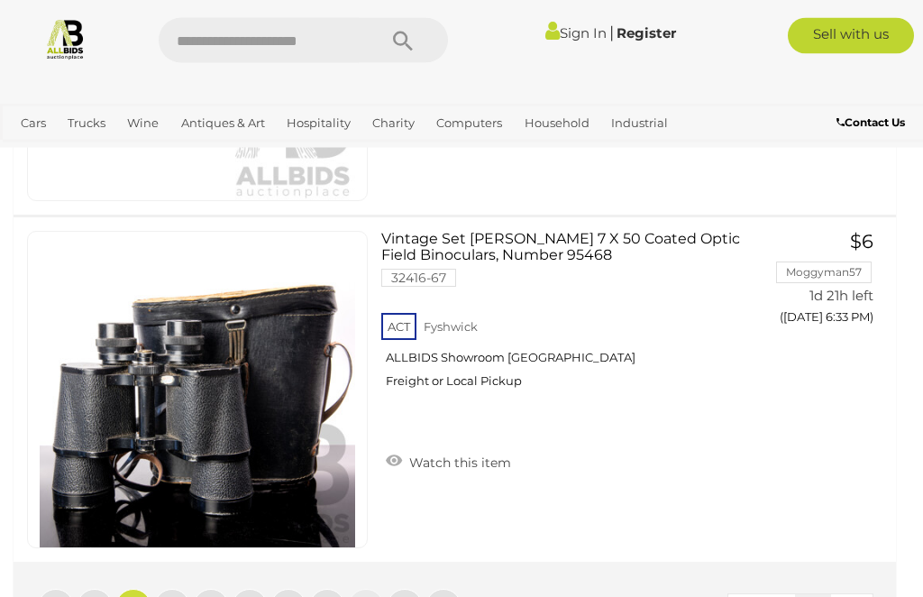
scroll to position [17404, 0]
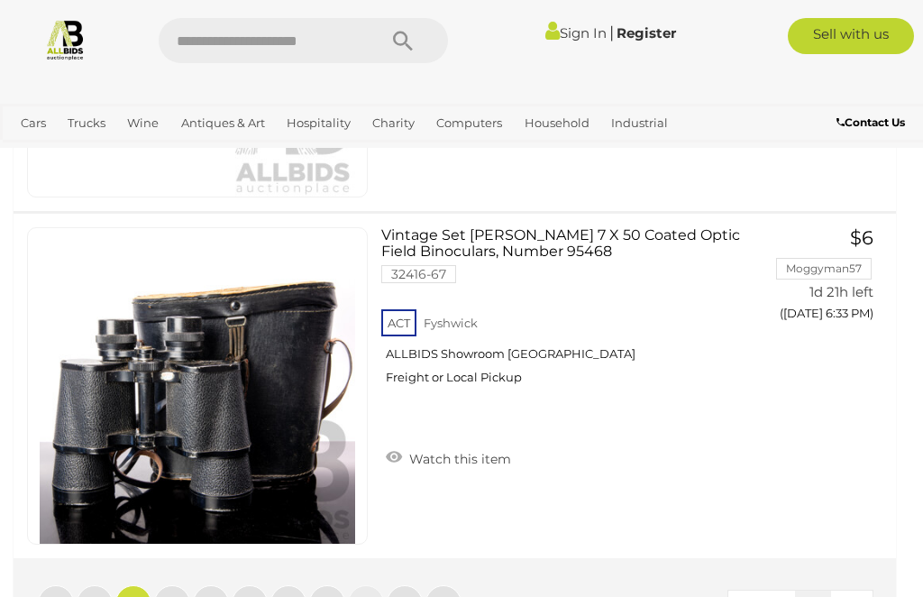
click at [438, 585] on link "»" at bounding box center [443, 603] width 36 height 36
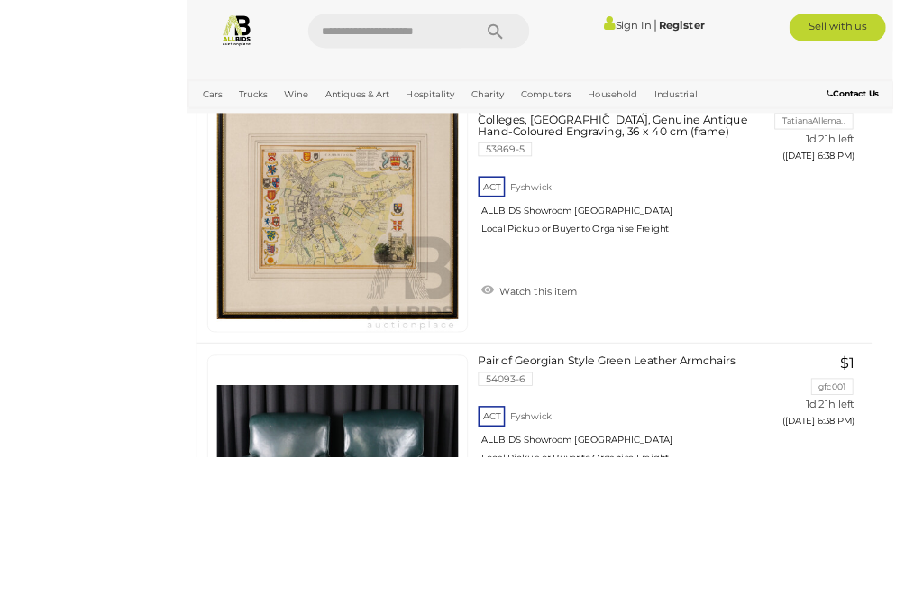
scroll to position [4189, 0]
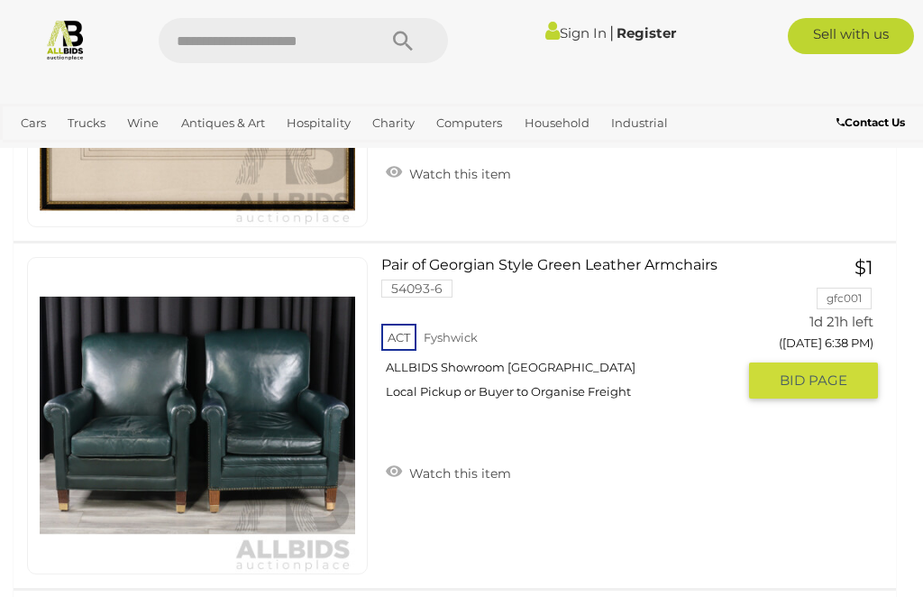
click at [826, 371] on span "BID PAGE" at bounding box center [814, 380] width 68 height 18
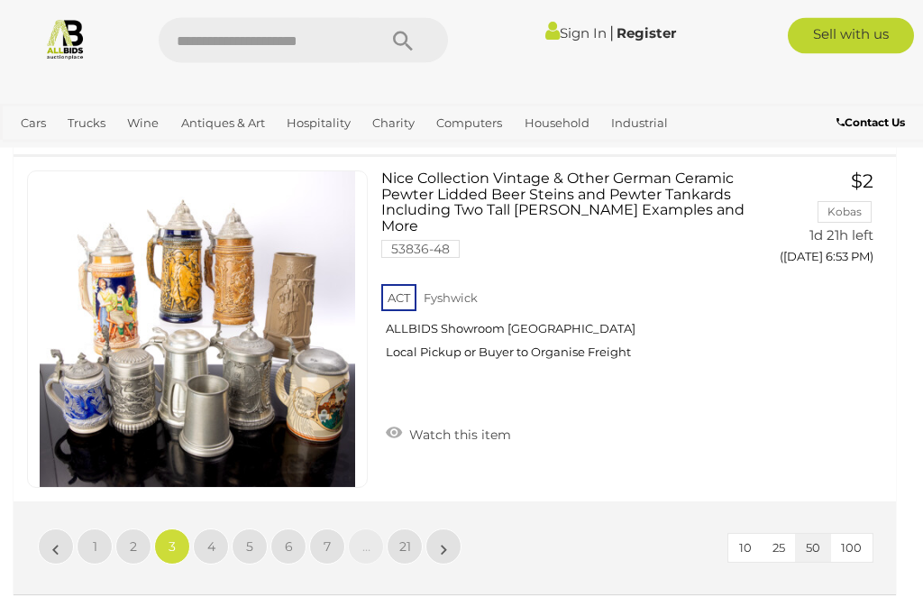
scroll to position [17461, 0]
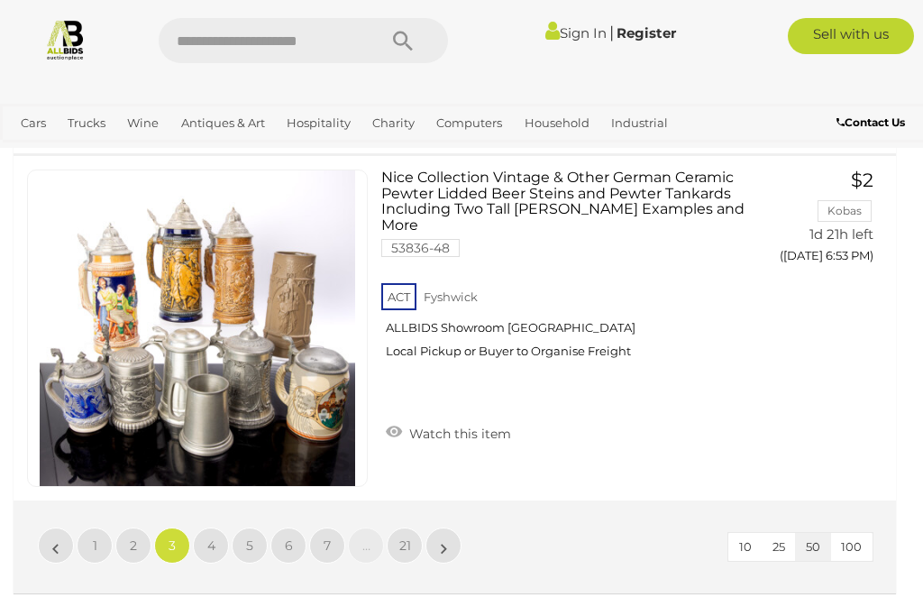
click at [213, 537] on span "4" at bounding box center [211, 545] width 8 height 16
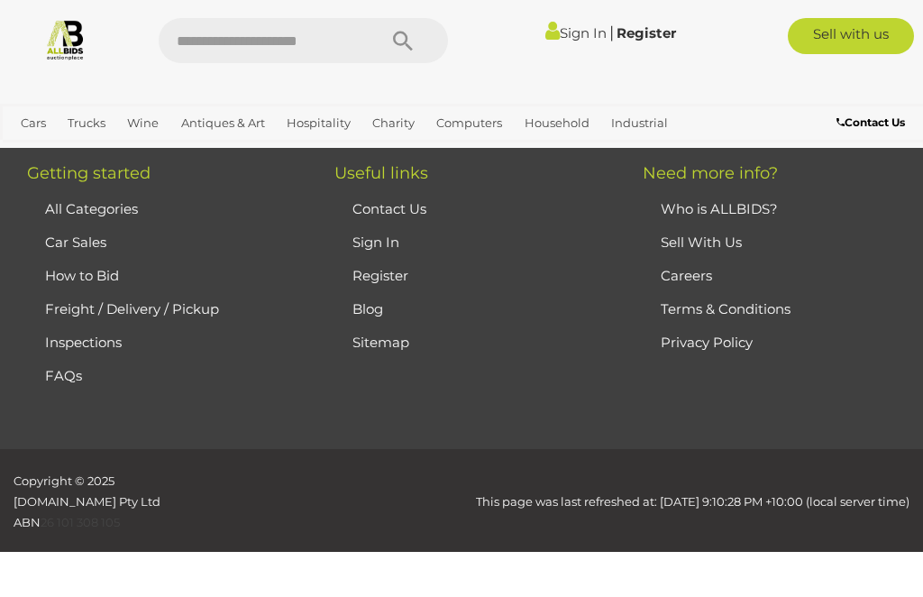
scroll to position [407, 0]
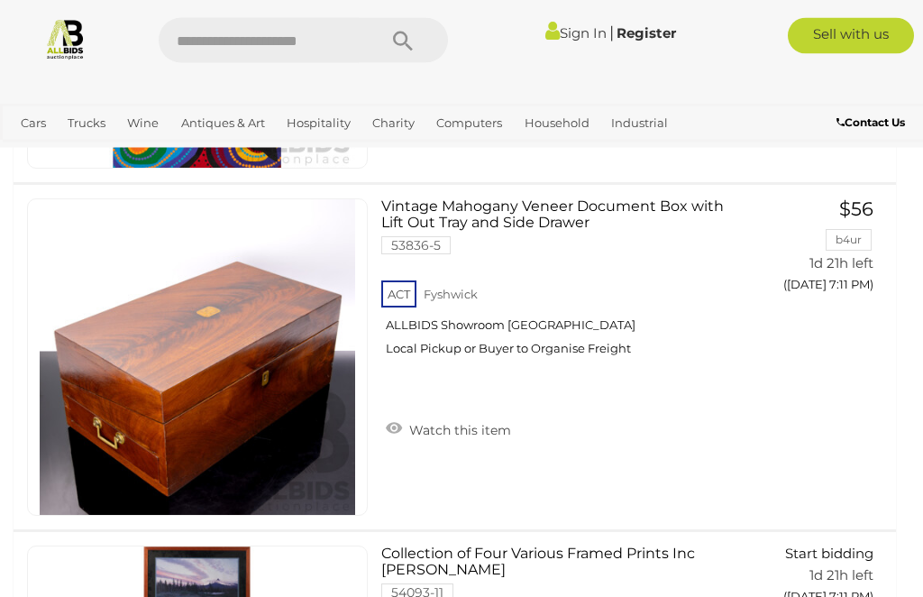
scroll to position [17092, 0]
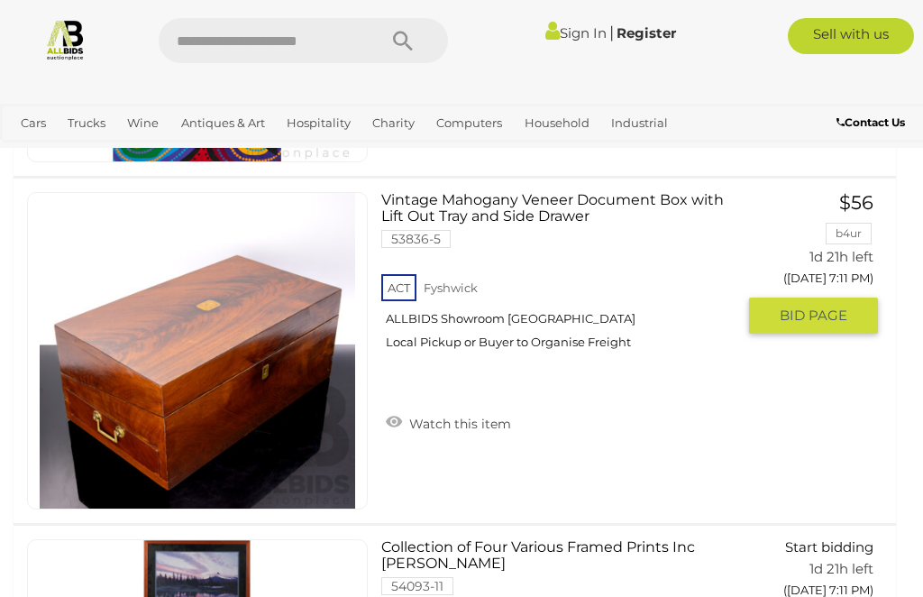
click at [813, 306] on span "BID PAGE" at bounding box center [814, 315] width 68 height 18
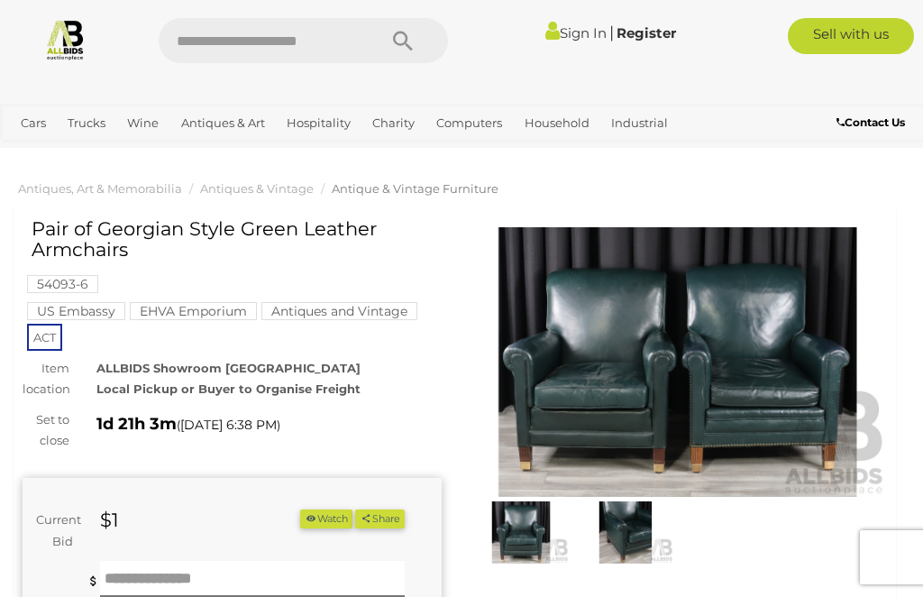
click at [541, 537] on img at bounding box center [521, 531] width 96 height 61
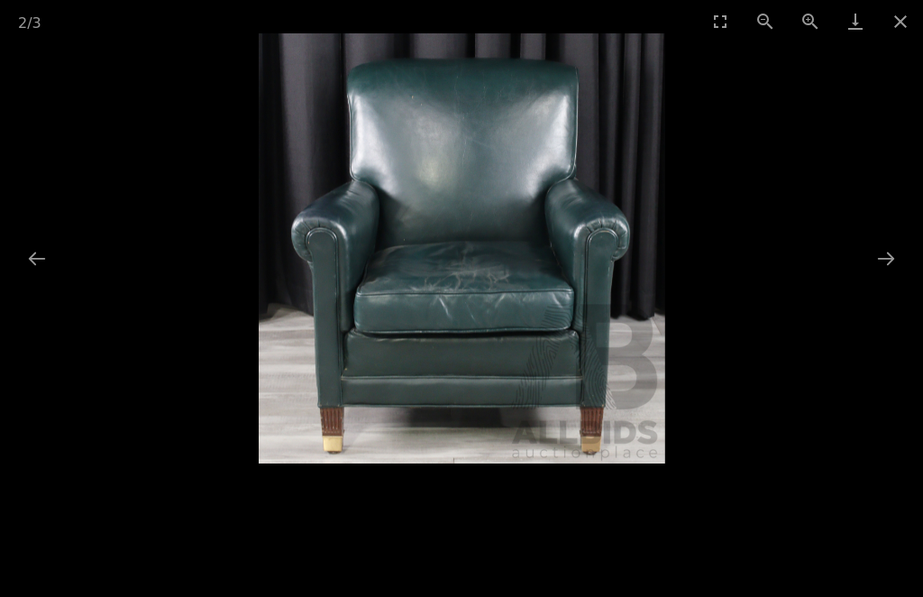
click at [891, 263] on button "Next slide" at bounding box center [886, 258] width 38 height 35
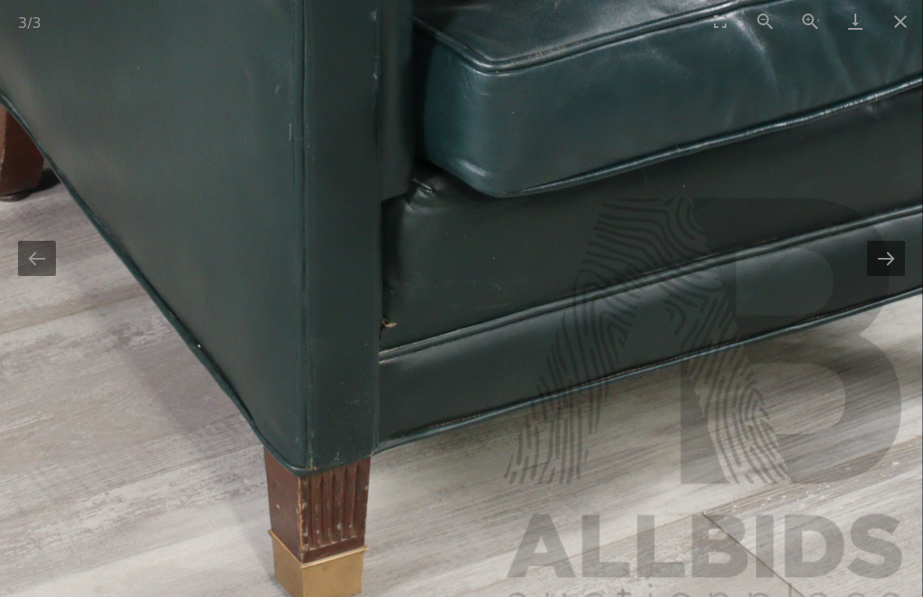
click at [888, 18] on button "Close gallery" at bounding box center [900, 21] width 45 height 42
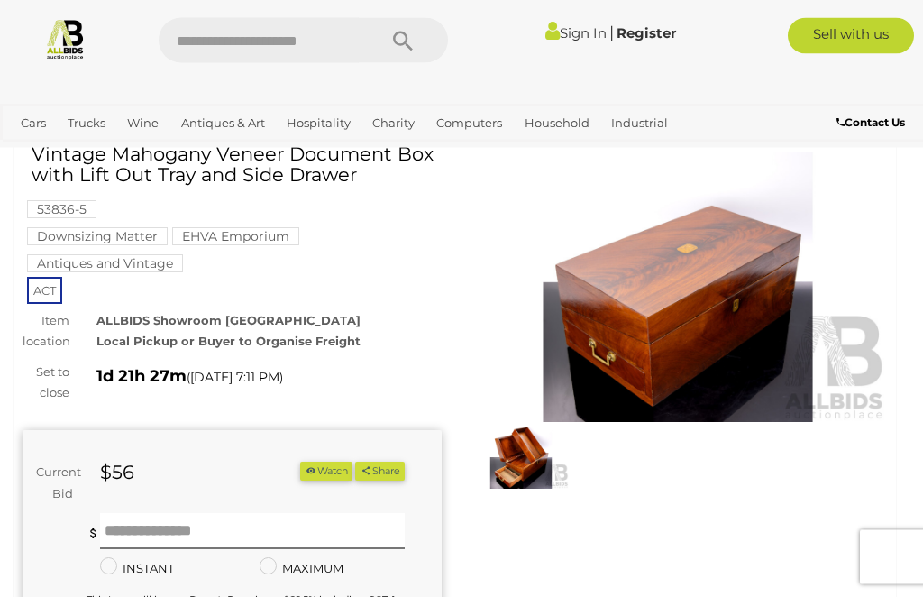
scroll to position [91, 0]
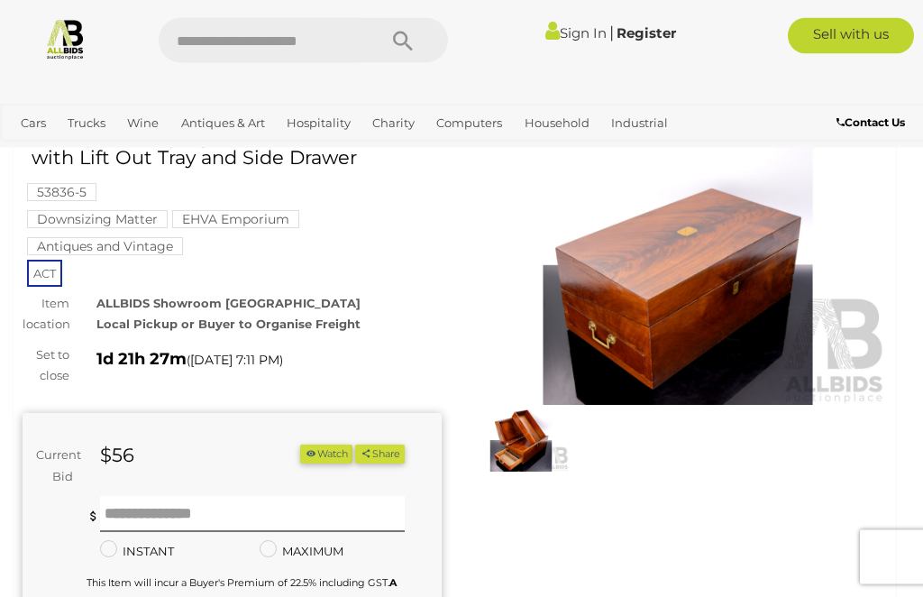
click at [532, 437] on img at bounding box center [521, 440] width 96 height 61
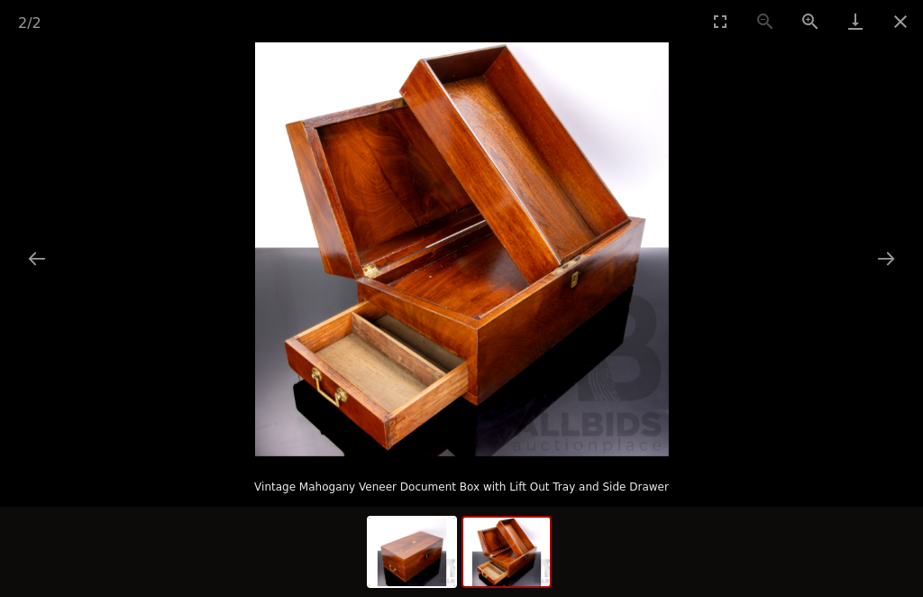
click at [903, 27] on button "Close gallery" at bounding box center [900, 21] width 45 height 42
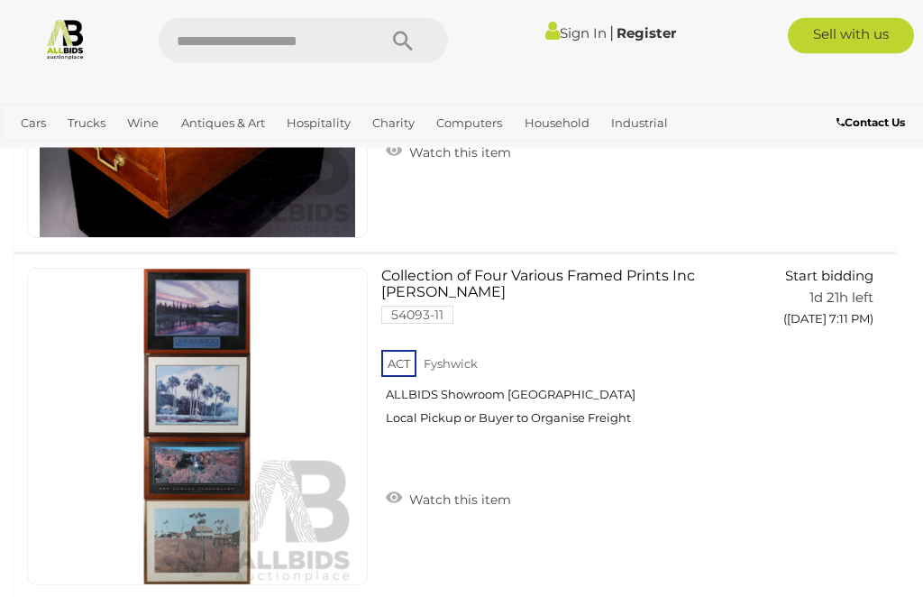
scroll to position [17370, 0]
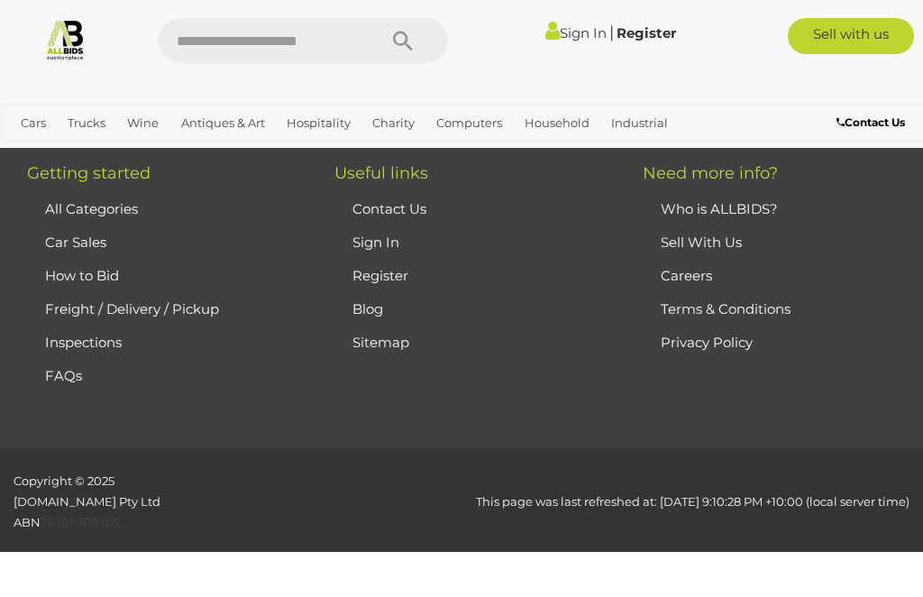
scroll to position [407, 0]
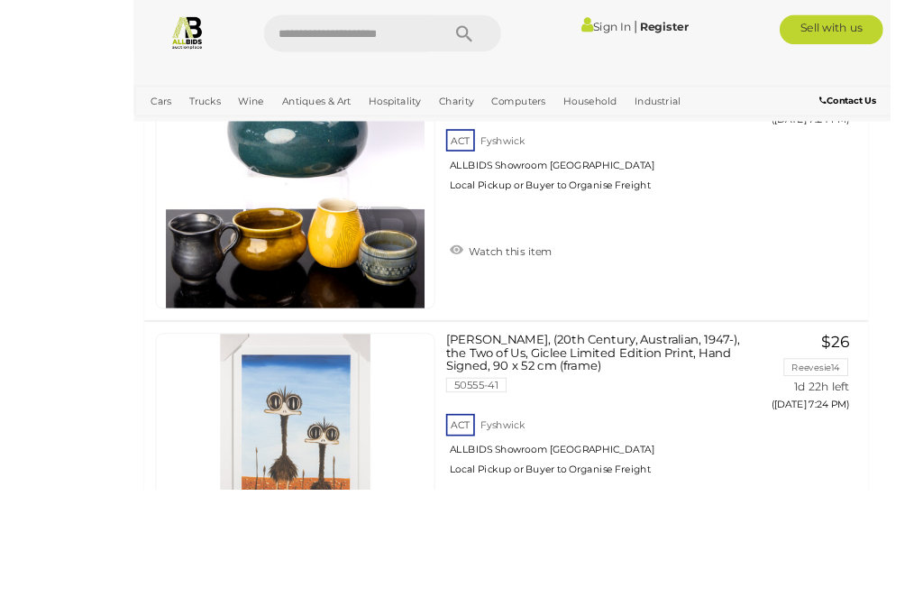
scroll to position [11892, 40]
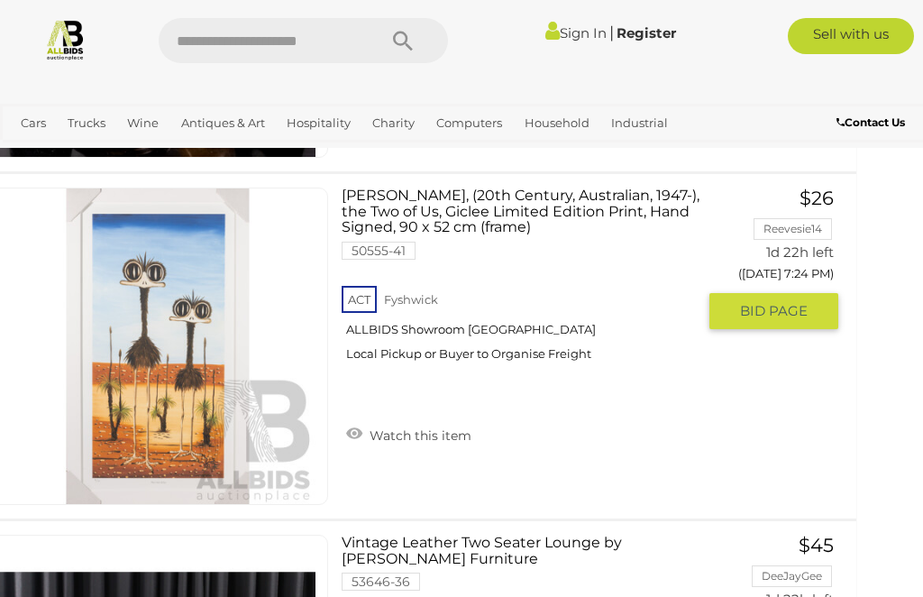
click at [815, 293] on button "GO TO BID PAGE" at bounding box center [773, 311] width 129 height 36
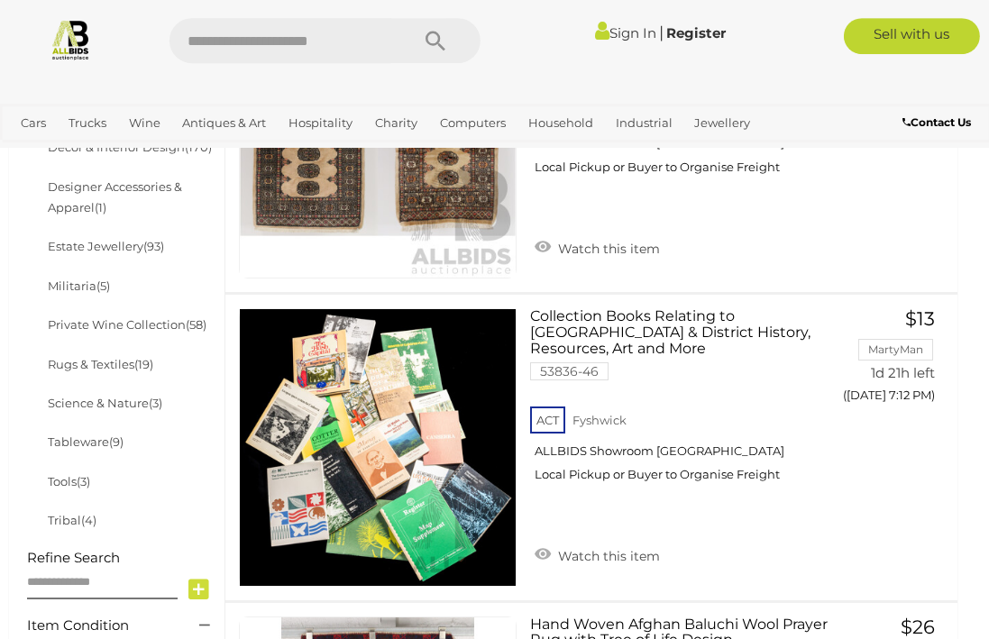
scroll to position [977, 5]
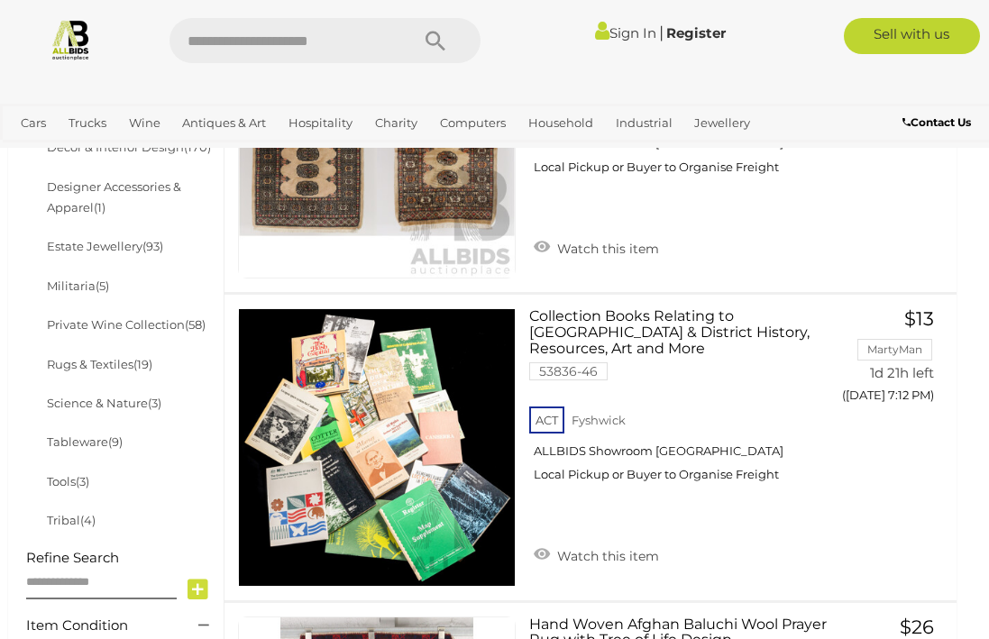
click at [52, 306] on li "Militaria (5)" at bounding box center [131, 286] width 175 height 39
click at [51, 293] on link "Militaria (5)" at bounding box center [78, 285] width 62 height 14
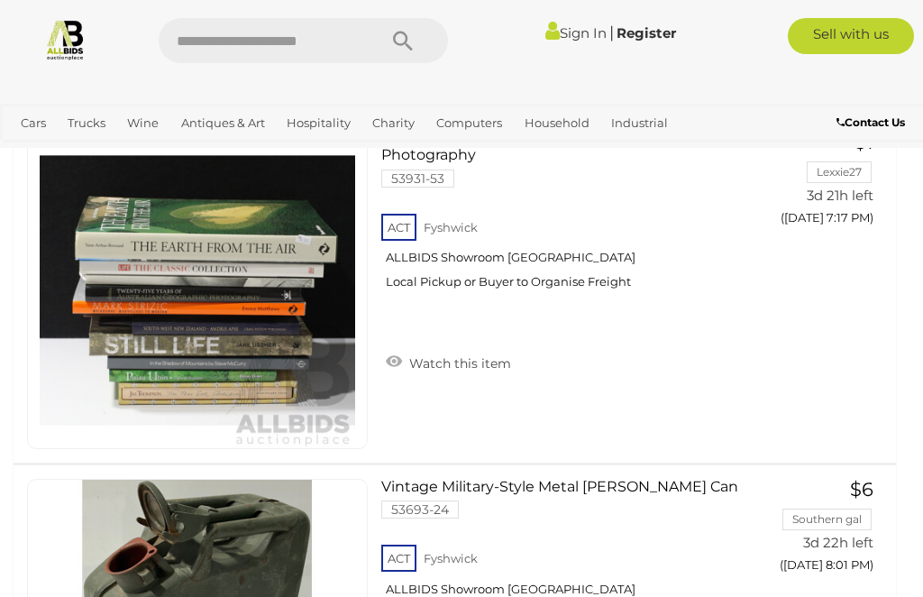
scroll to position [990, 0]
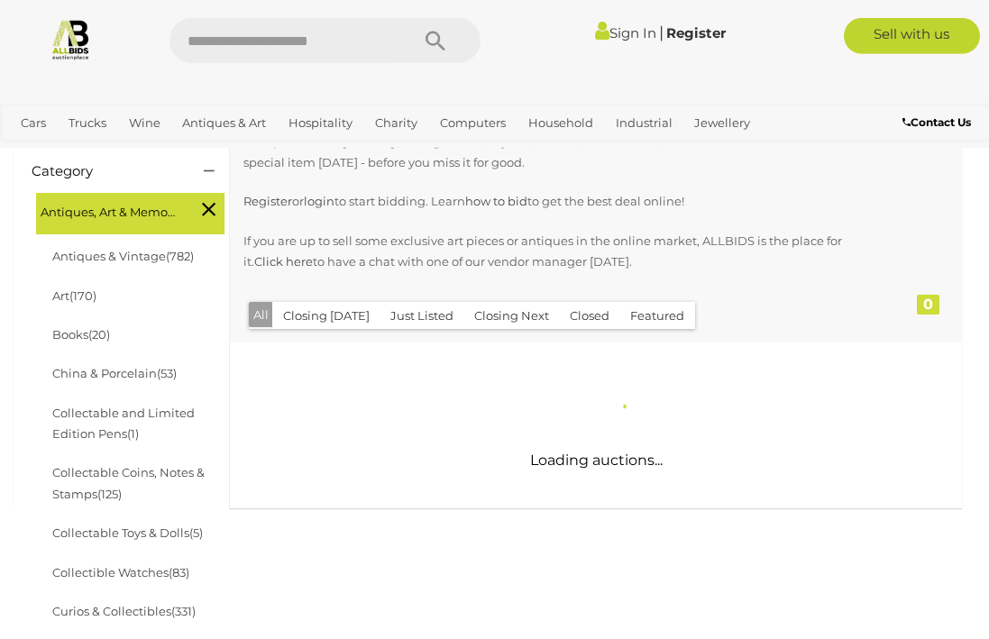
scroll to position [301, 0]
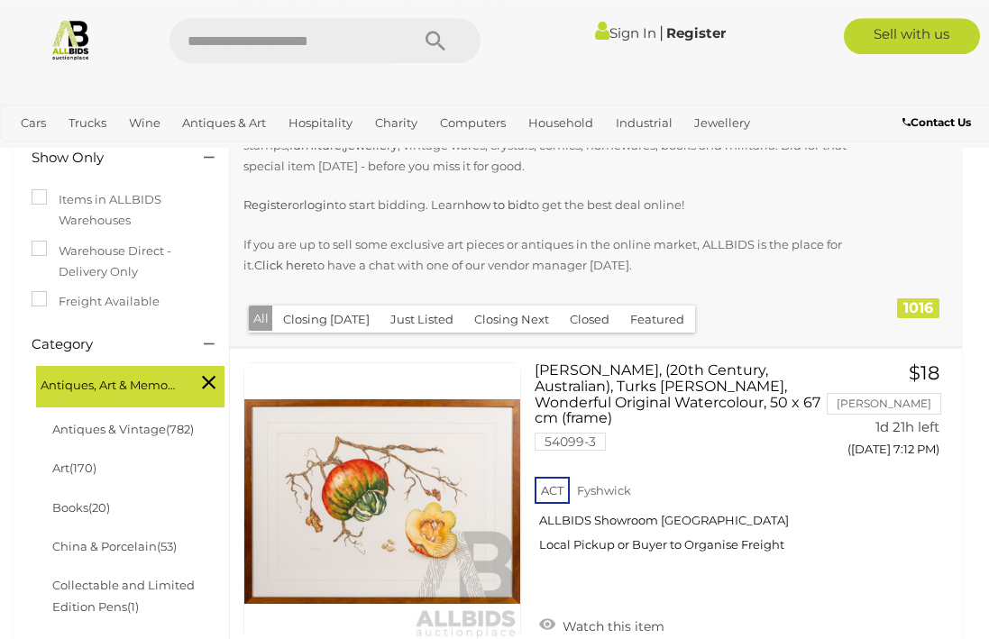
scroll to position [10777, 0]
